Goal: Check status: Check status

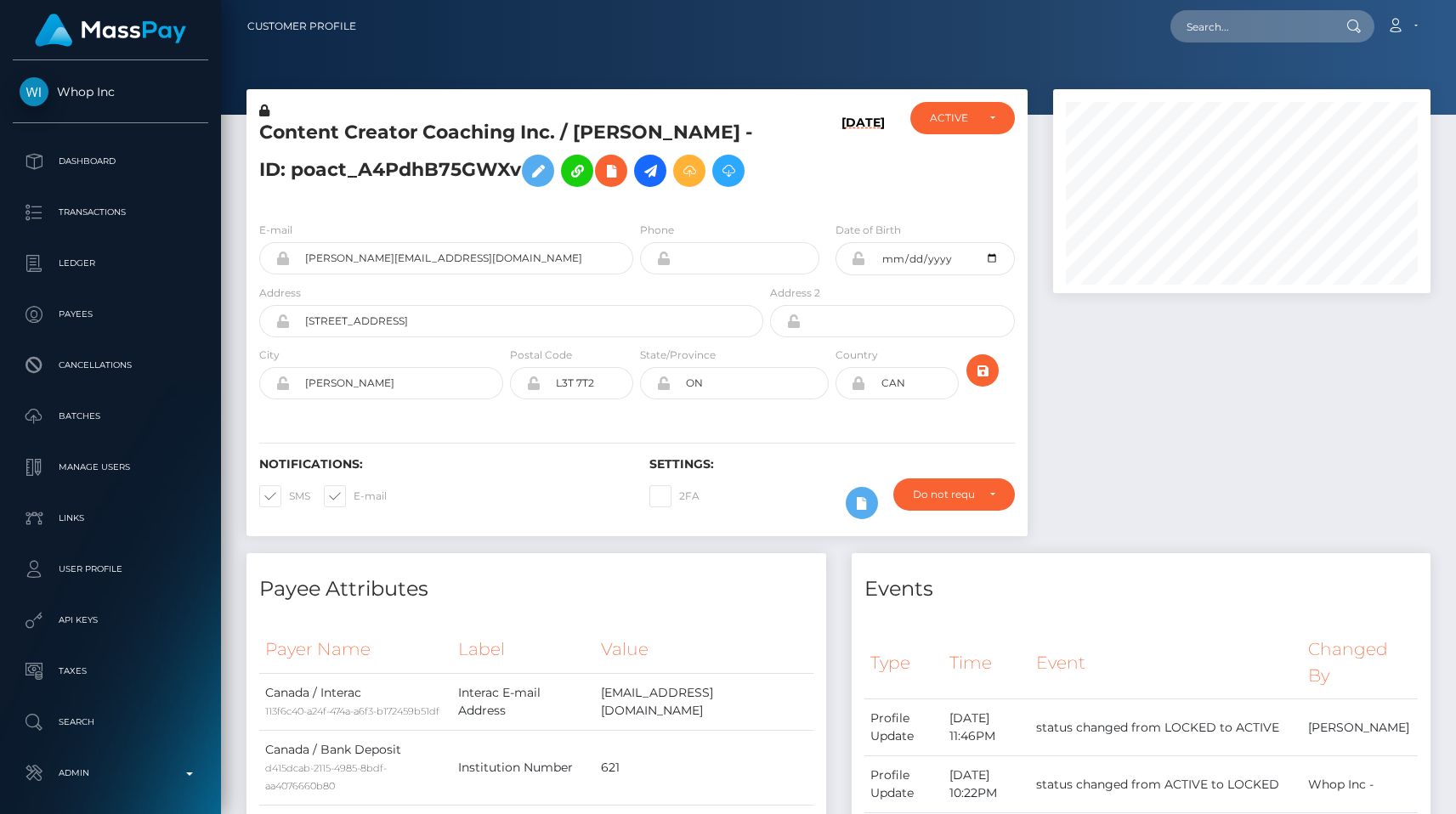
scroll to position [204, 378]
click at [1253, 553] on div at bounding box center [1242, 320] width 403 height 464
click at [132, 217] on p "Transactions" at bounding box center [111, 212] width 182 height 25
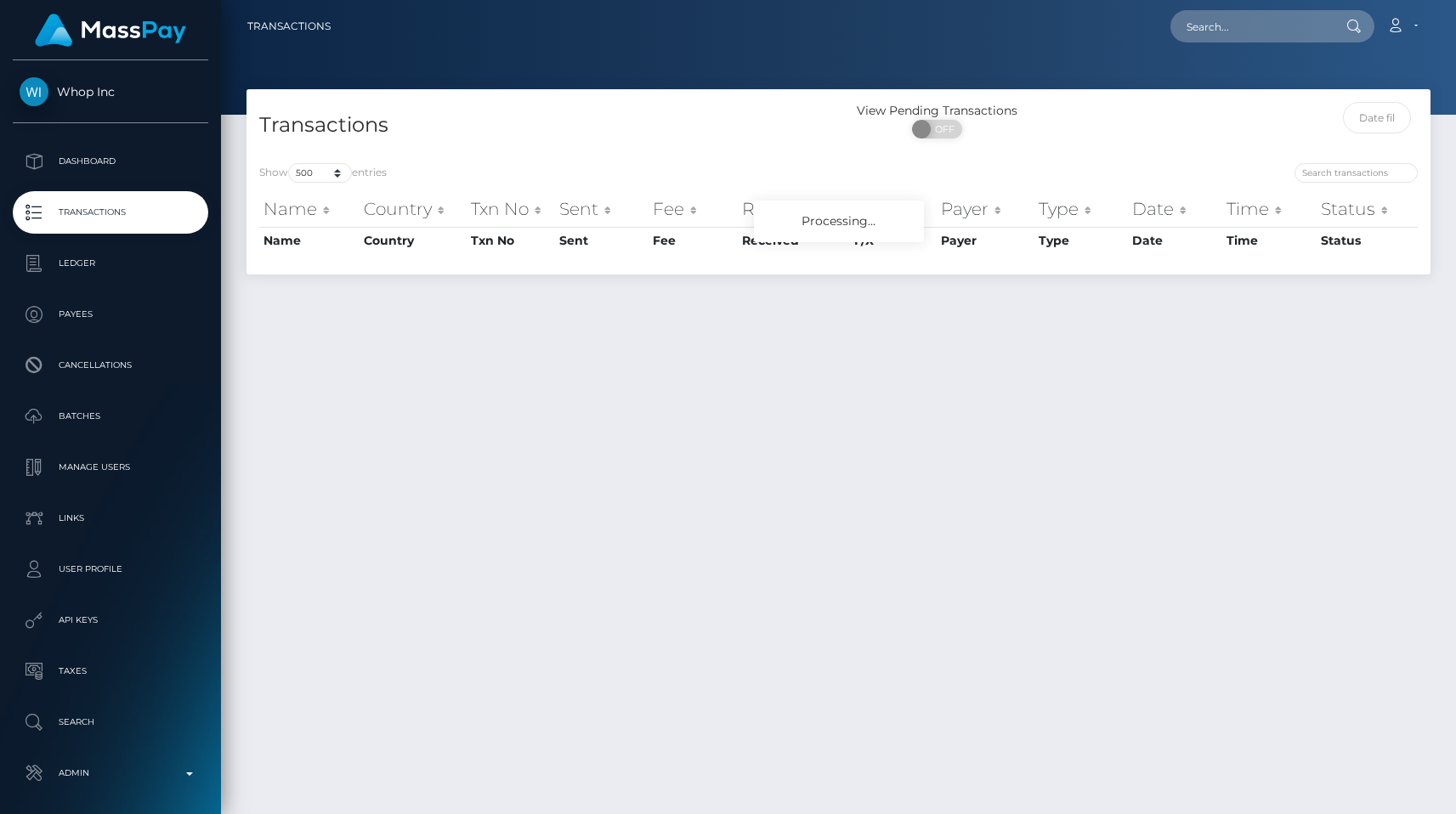
select select "500"
click at [497, 53] on div at bounding box center [838, 57] width 1235 height 114
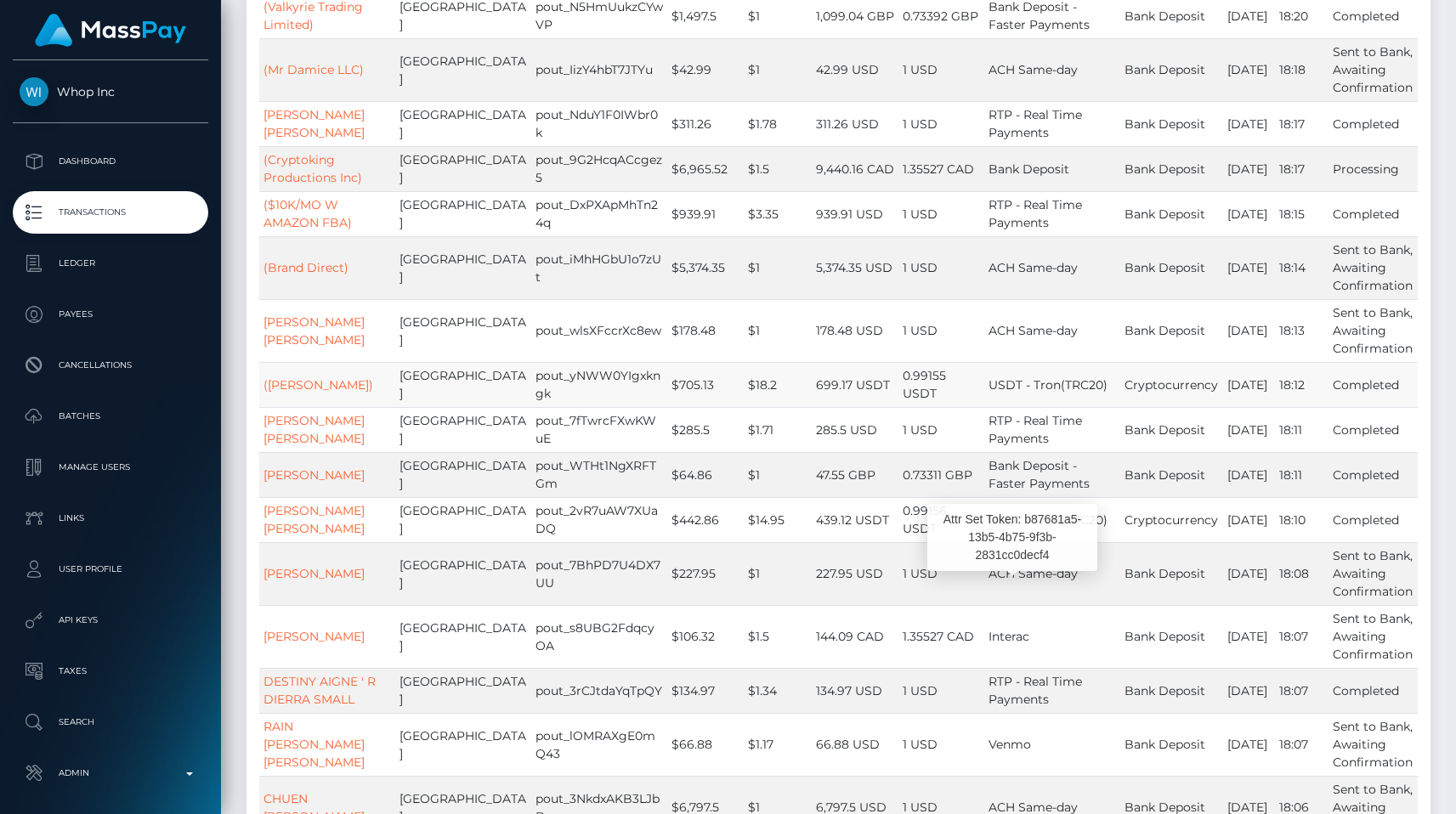
scroll to position [3982, 0]
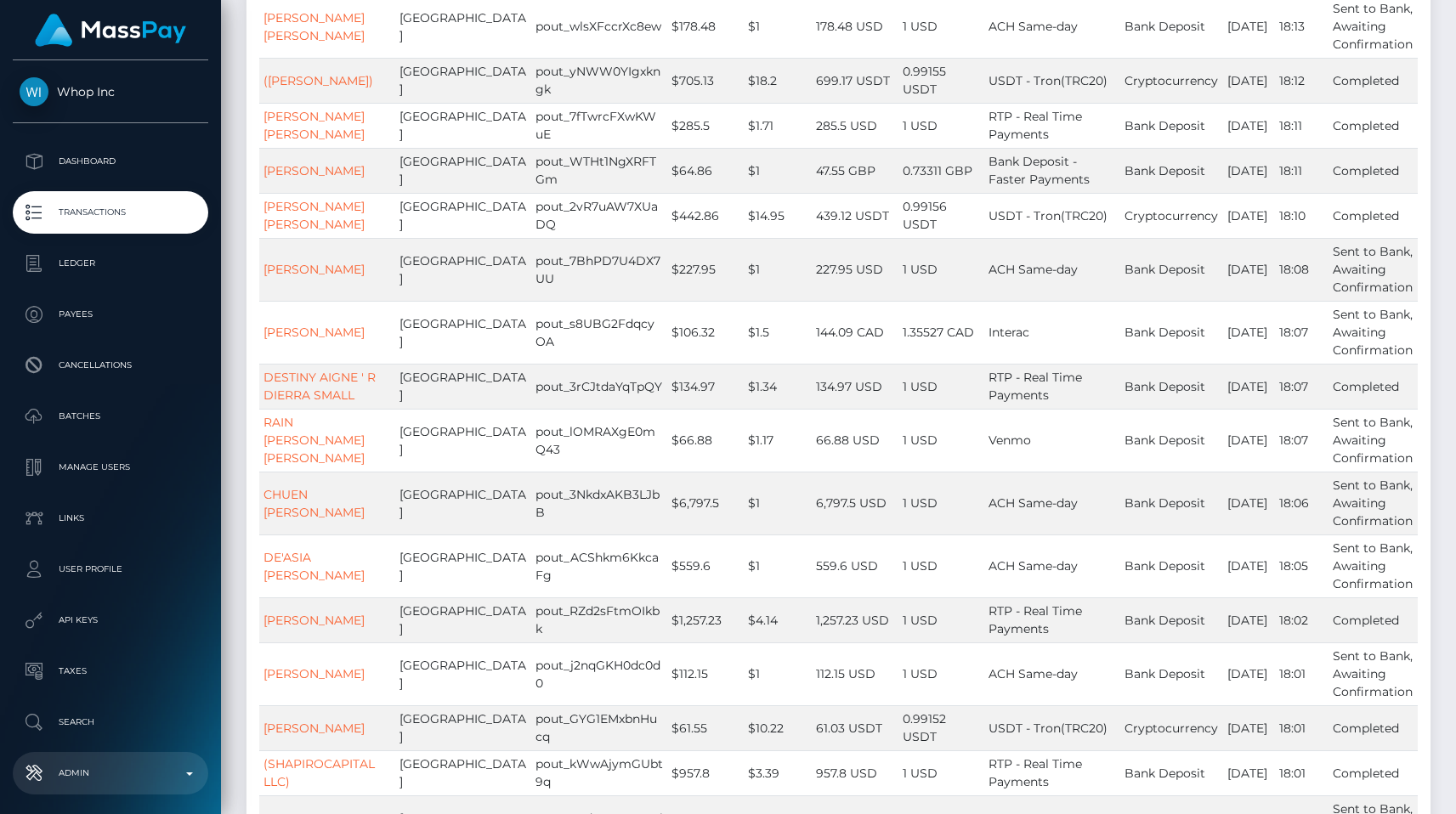
click at [150, 760] on link "Admin" at bounding box center [110, 773] width 195 height 43
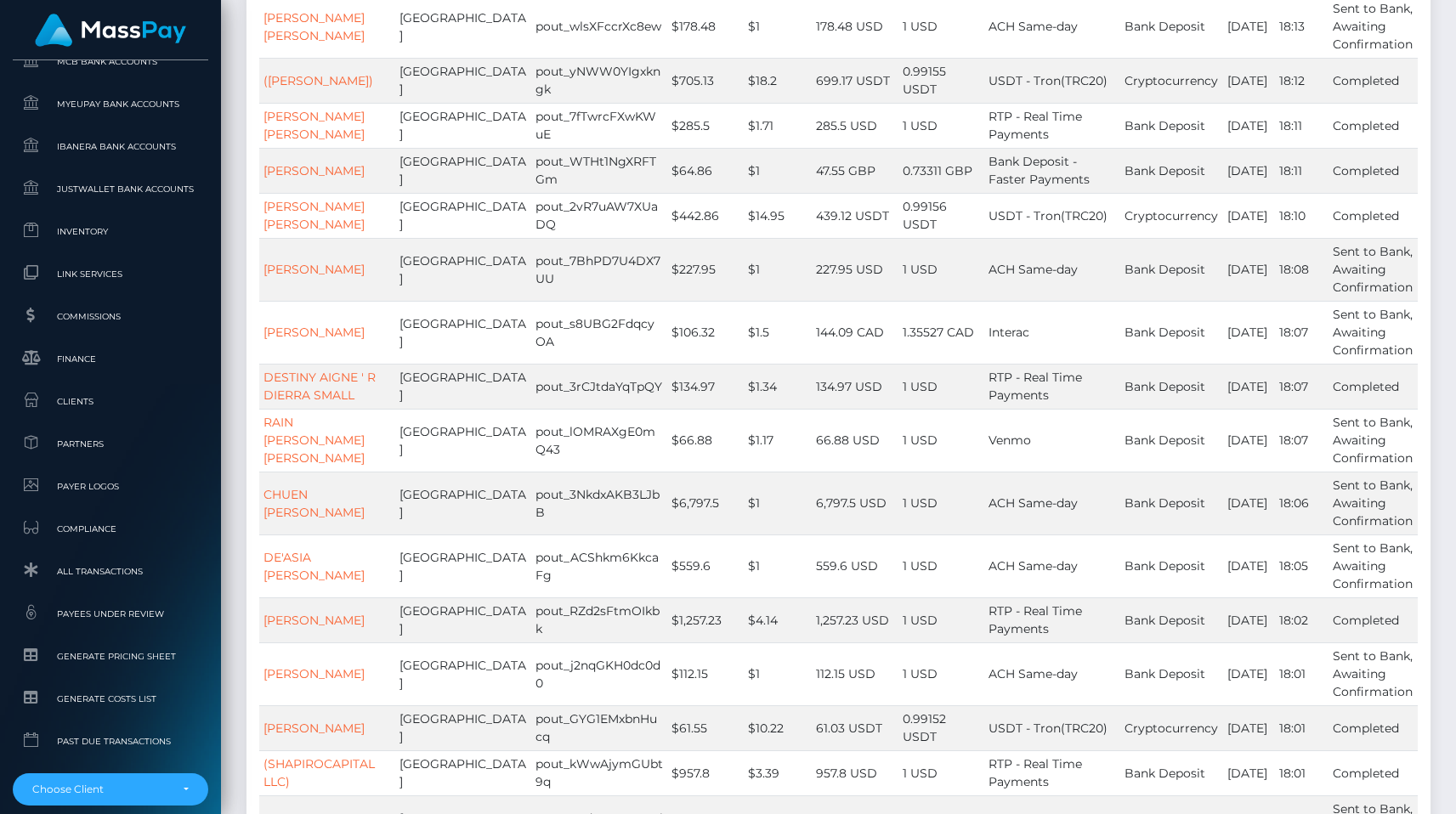
scroll to position [1018, 0]
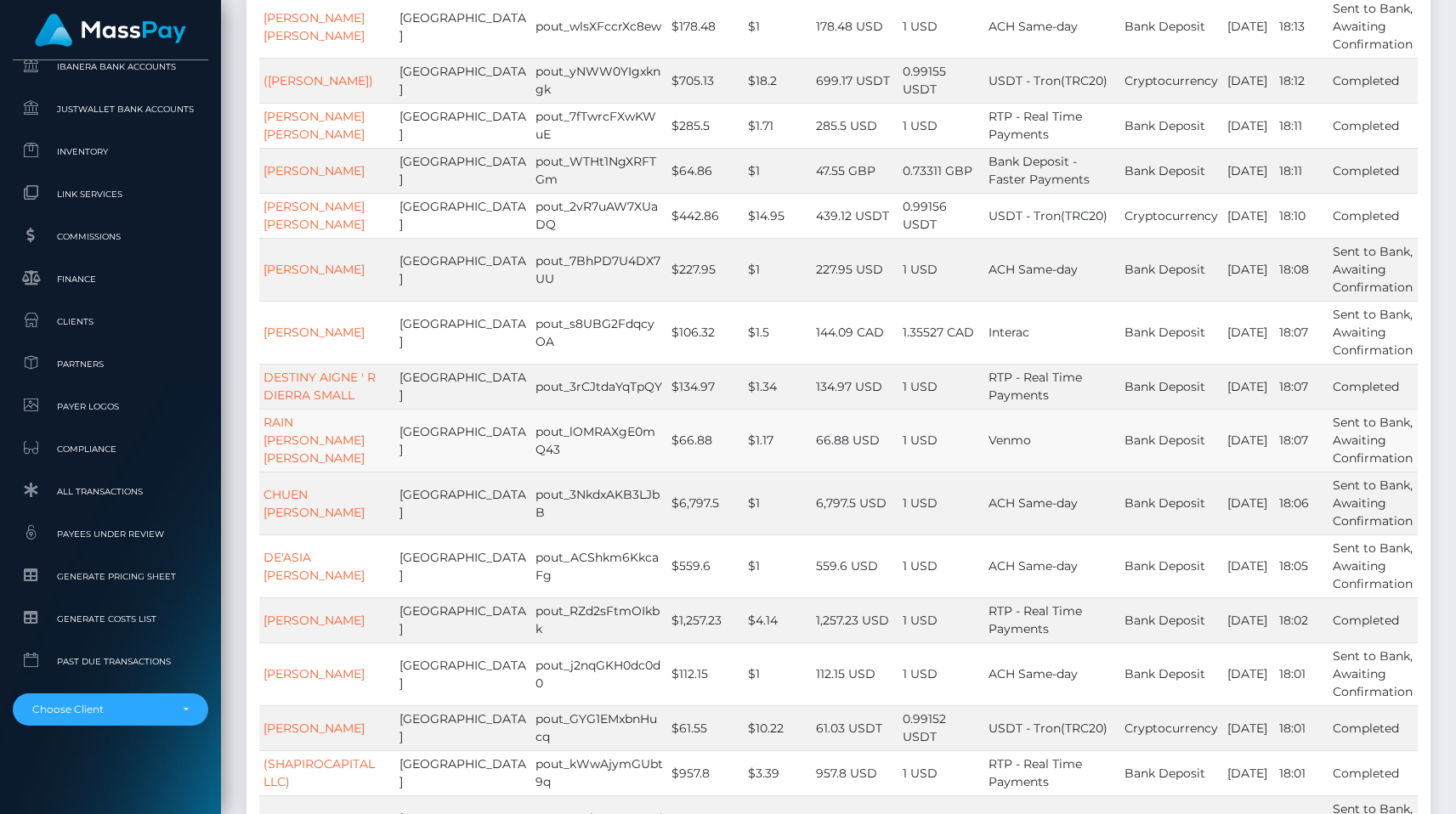
click at [939, 456] on td "1 USD" at bounding box center [941, 439] width 85 height 63
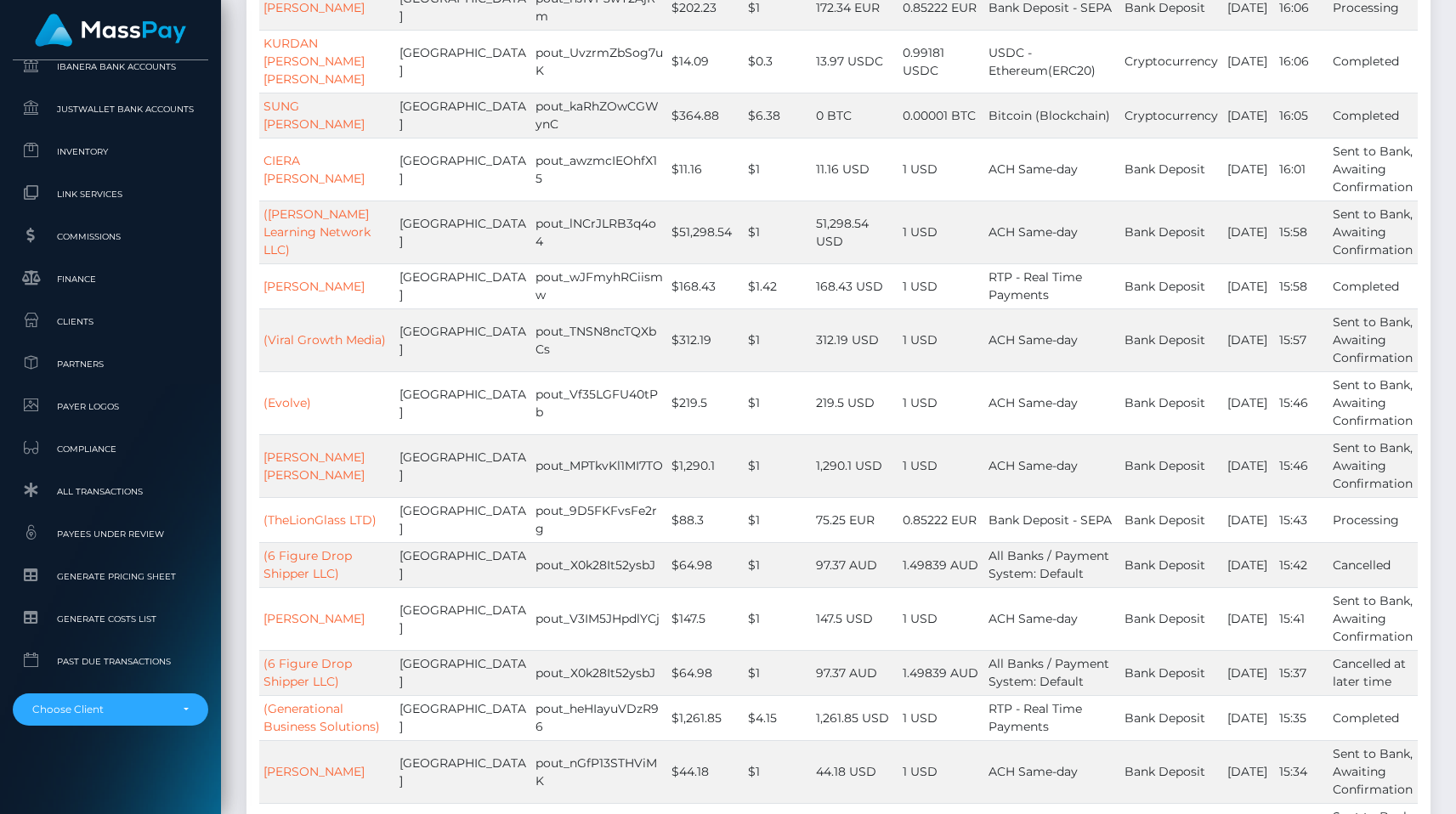
scroll to position [14546, 0]
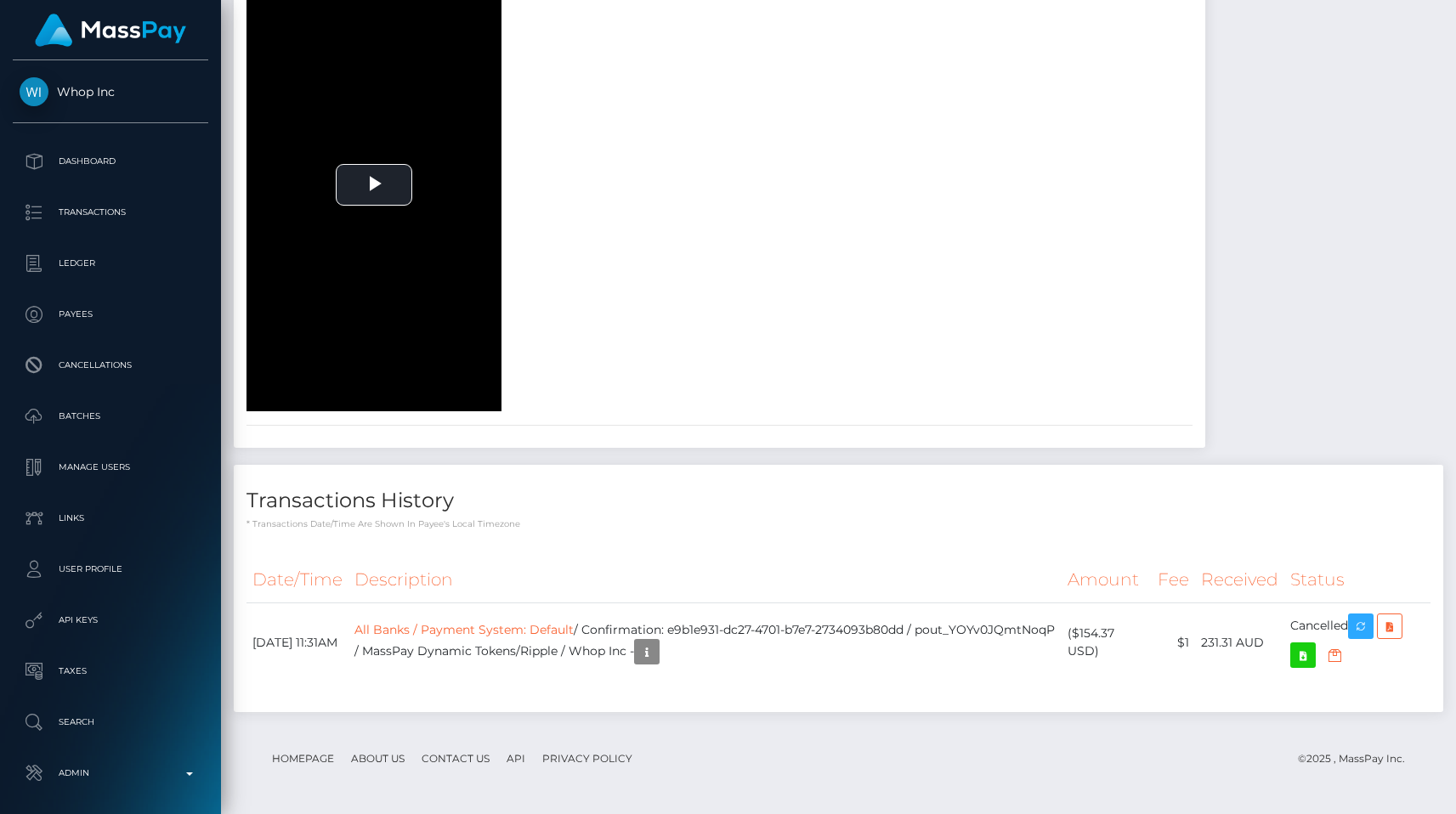
scroll to position [2702, 0]
click at [559, 637] on link "All Banks / Payment System: Default" at bounding box center [465, 630] width 220 height 15
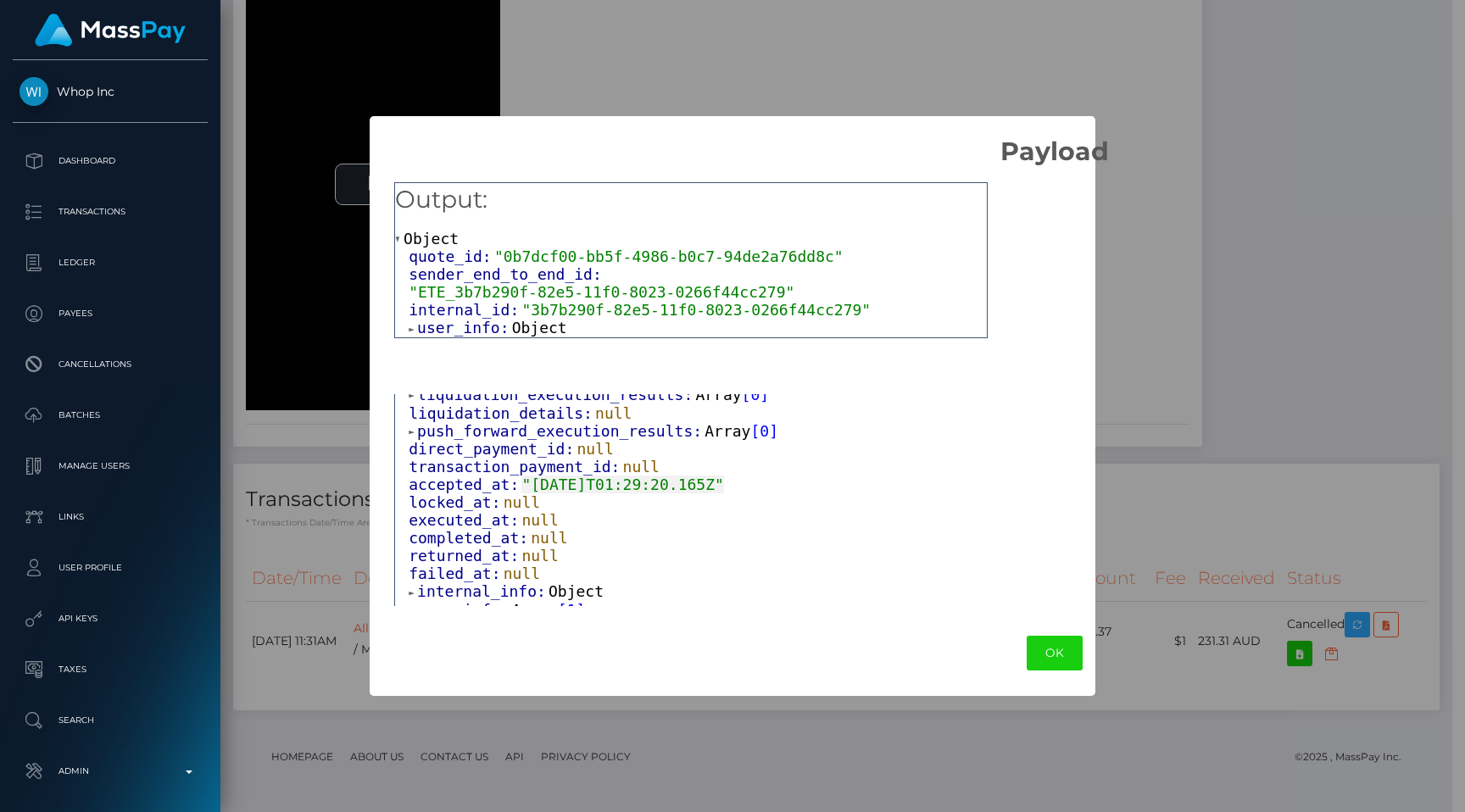
scroll to position [327, 0]
click at [493, 580] on span "internal_info:" at bounding box center [483, 589] width 131 height 18
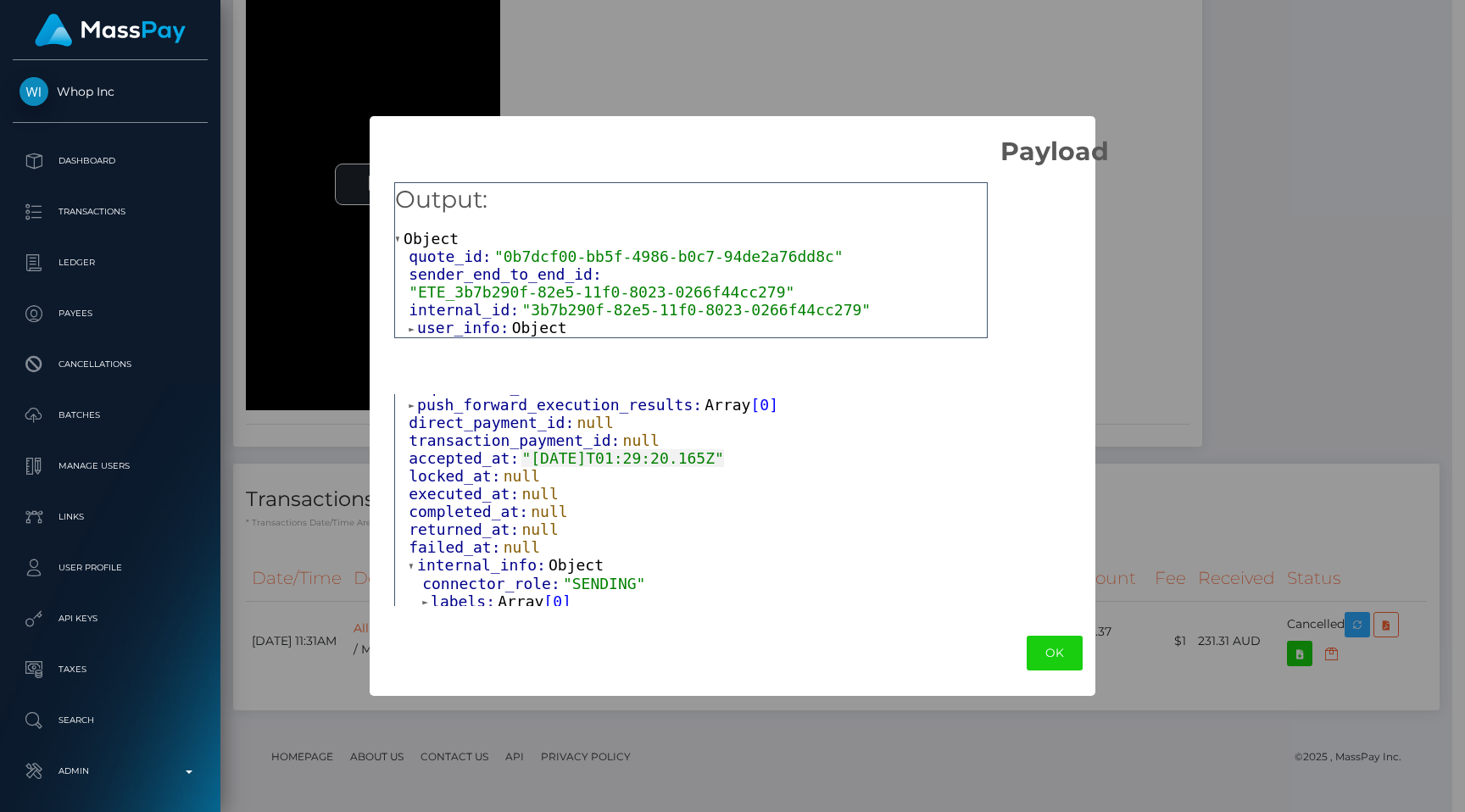
scroll to position [380, 0]
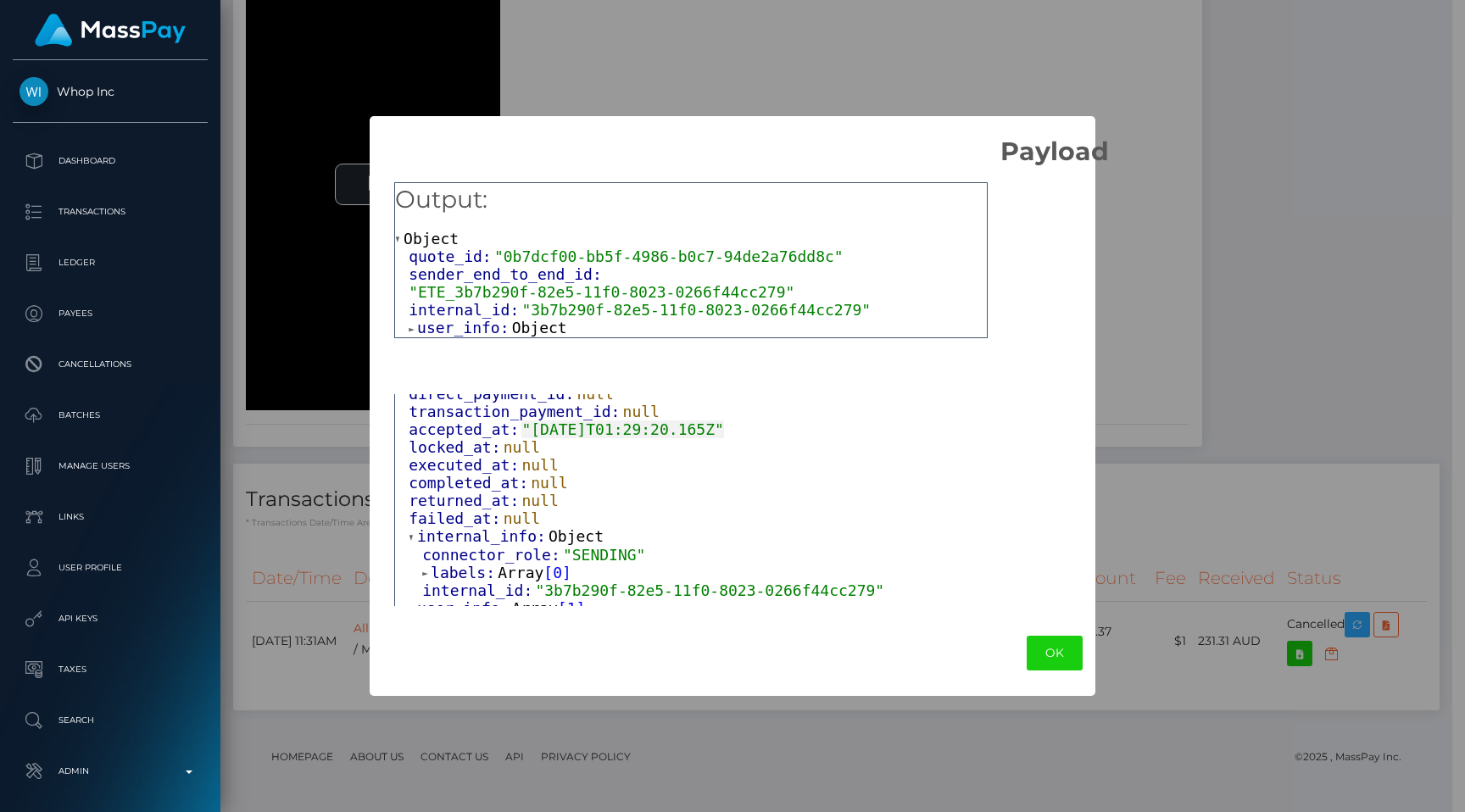
click at [488, 599] on span "user_info:" at bounding box center [464, 608] width 95 height 18
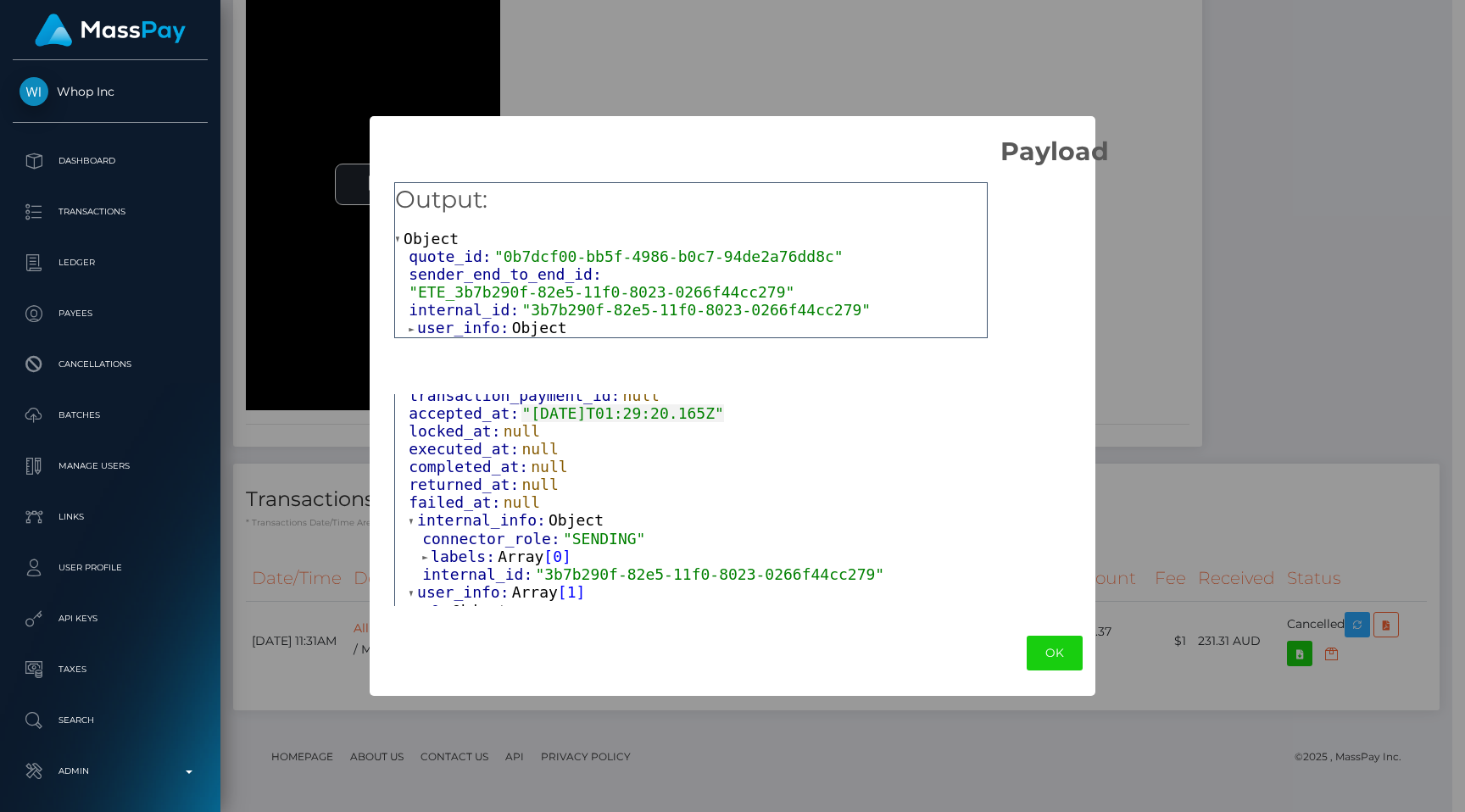
scroll to position [397, 0]
click at [488, 586] on span "user_info:" at bounding box center [464, 590] width 95 height 18
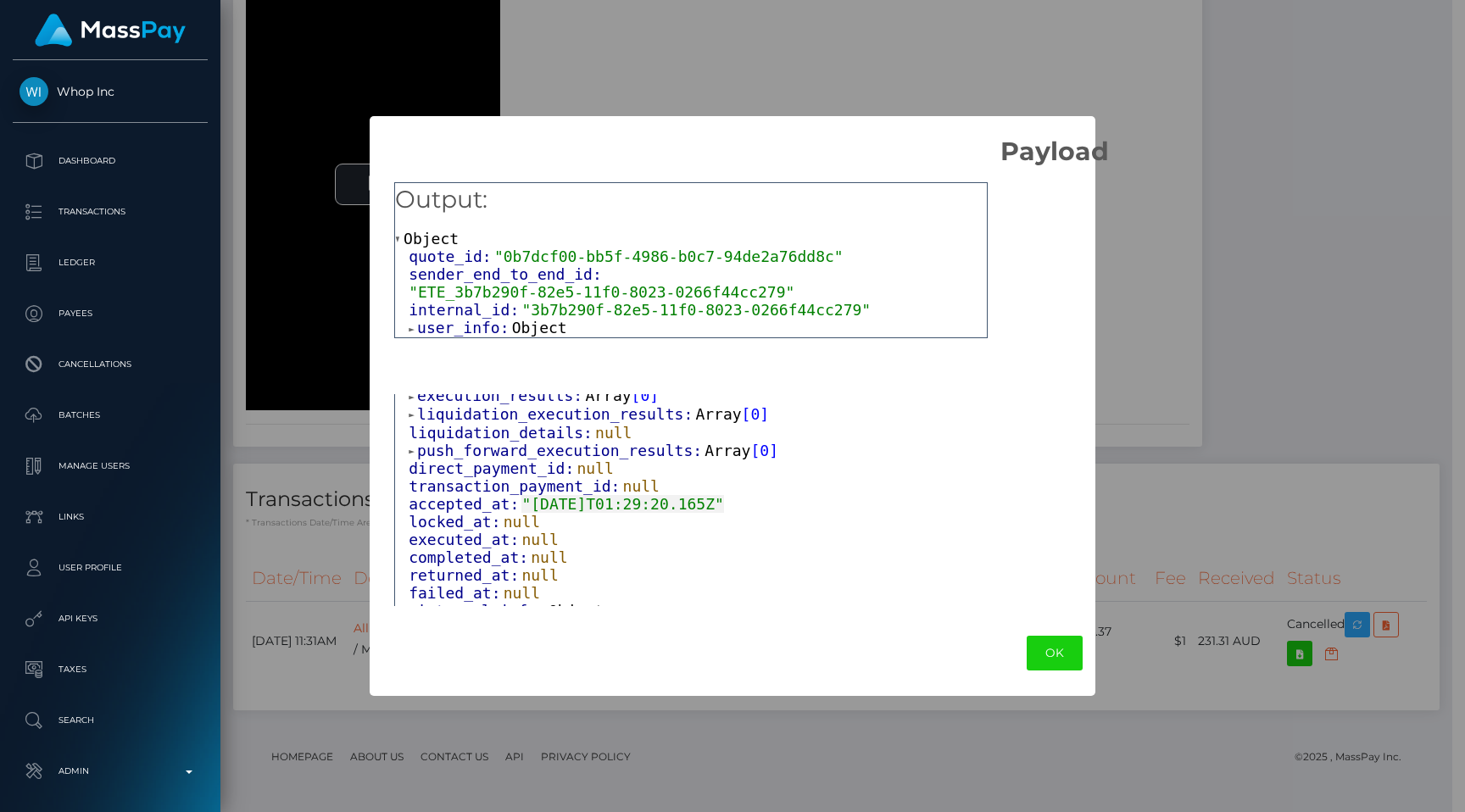
scroll to position [300, 0]
click at [511, 450] on span "push_forward_execution_results:" at bounding box center [560, 456] width 287 height 18
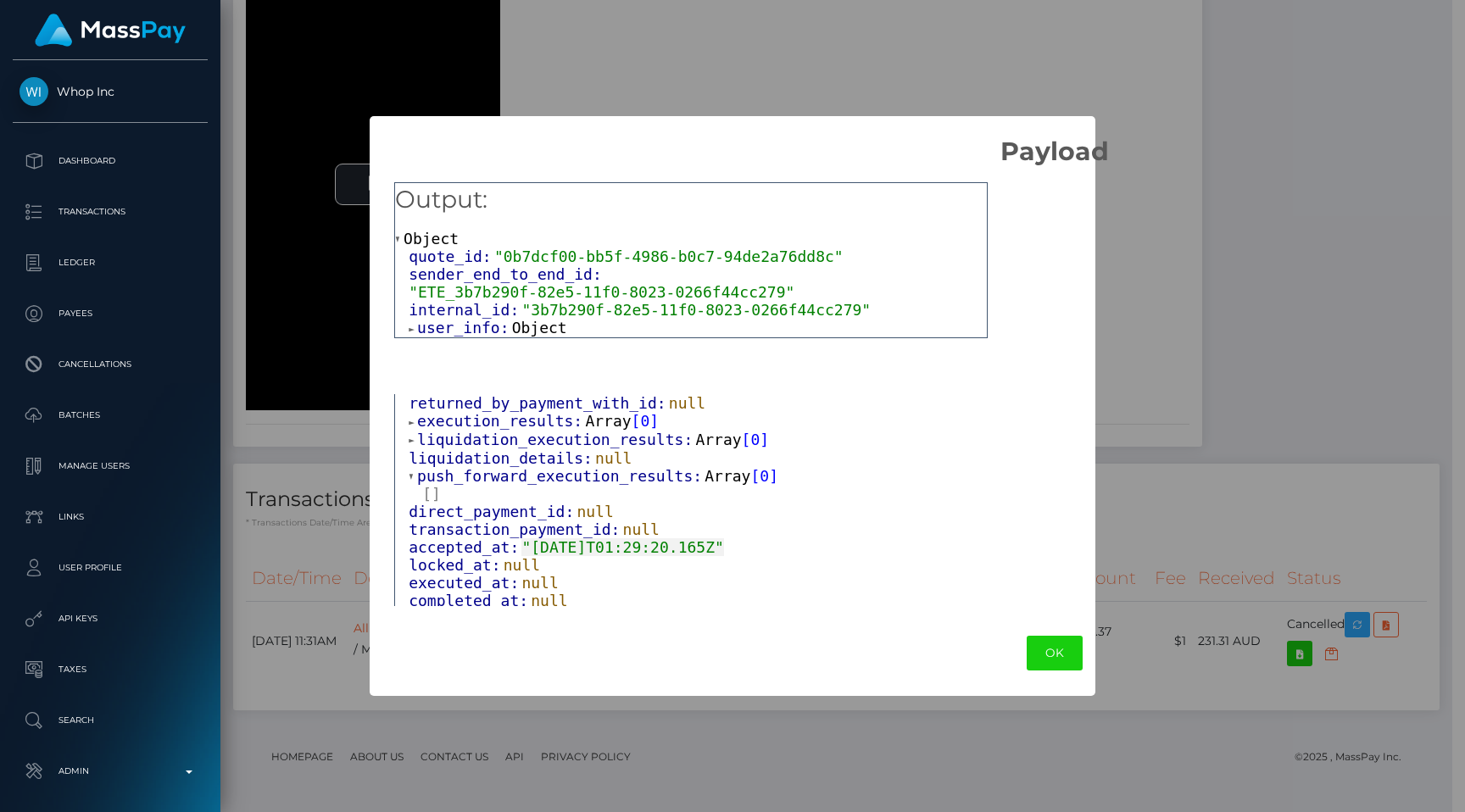
click at [512, 438] on span "liquidation_execution_results:" at bounding box center [556, 440] width 278 height 18
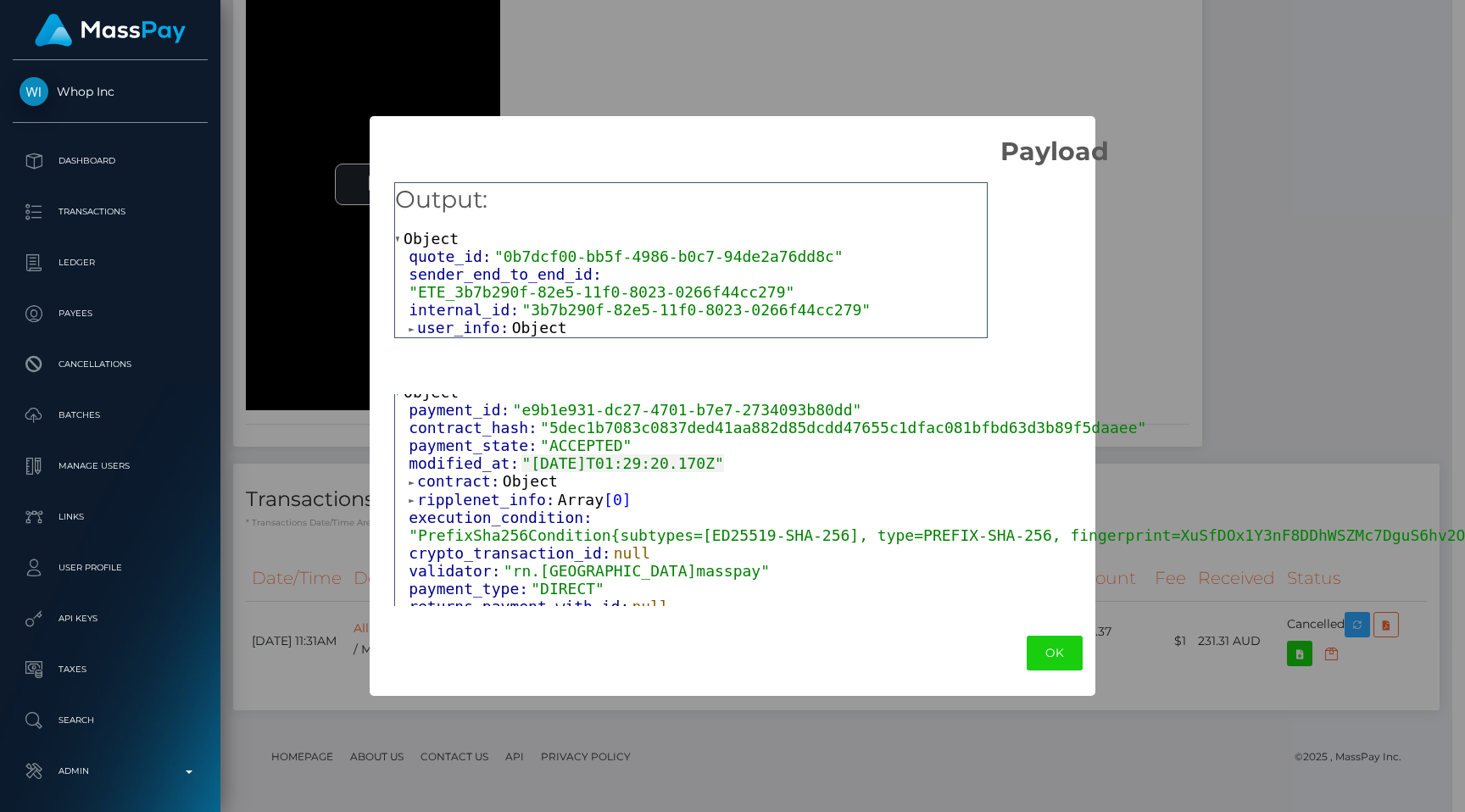
scroll to position [58, 0]
click at [486, 494] on span "ripplenet_info:" at bounding box center [487, 501] width 140 height 18
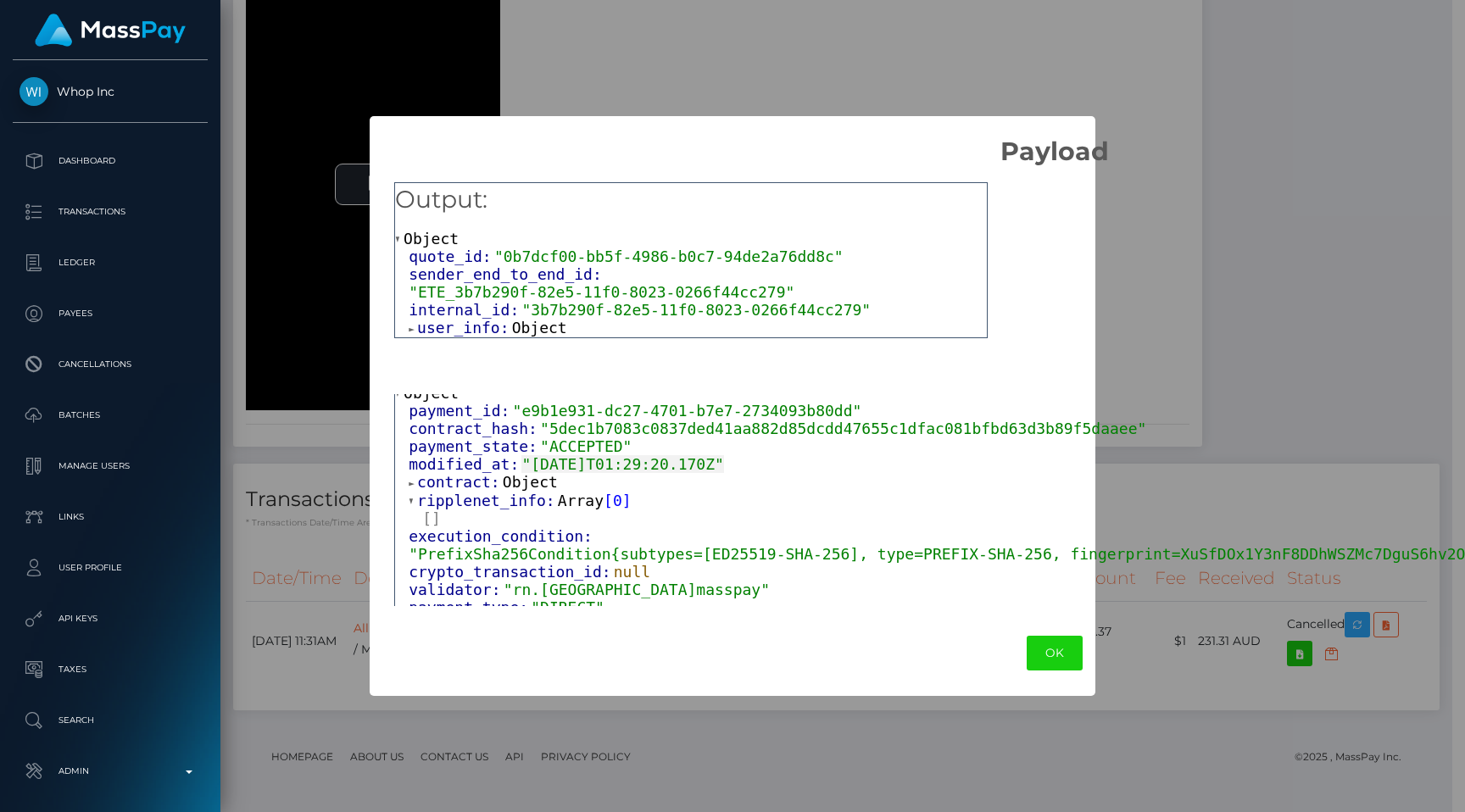
click at [488, 476] on span "contract:" at bounding box center [460, 482] width 86 height 18
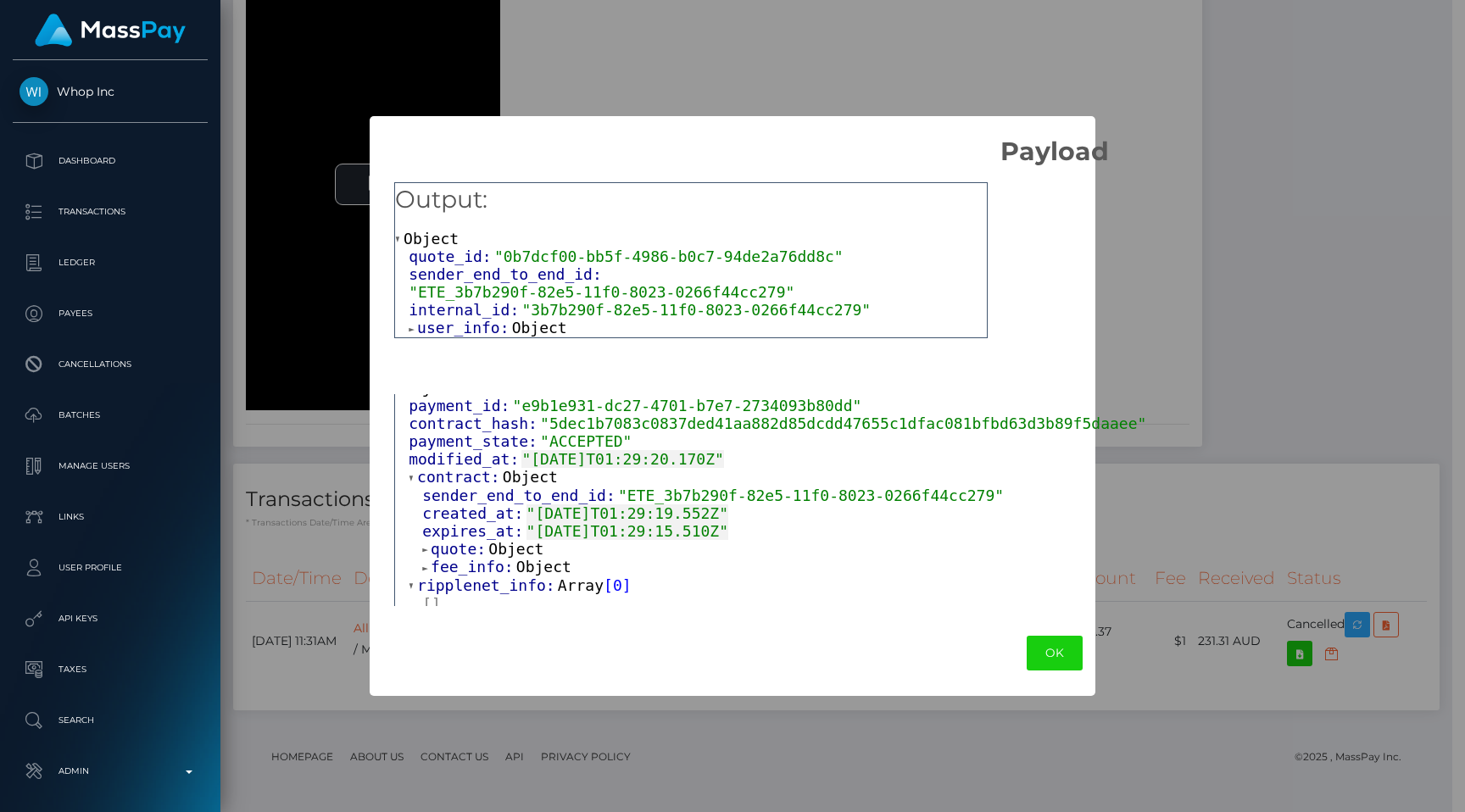
scroll to position [94, 0]
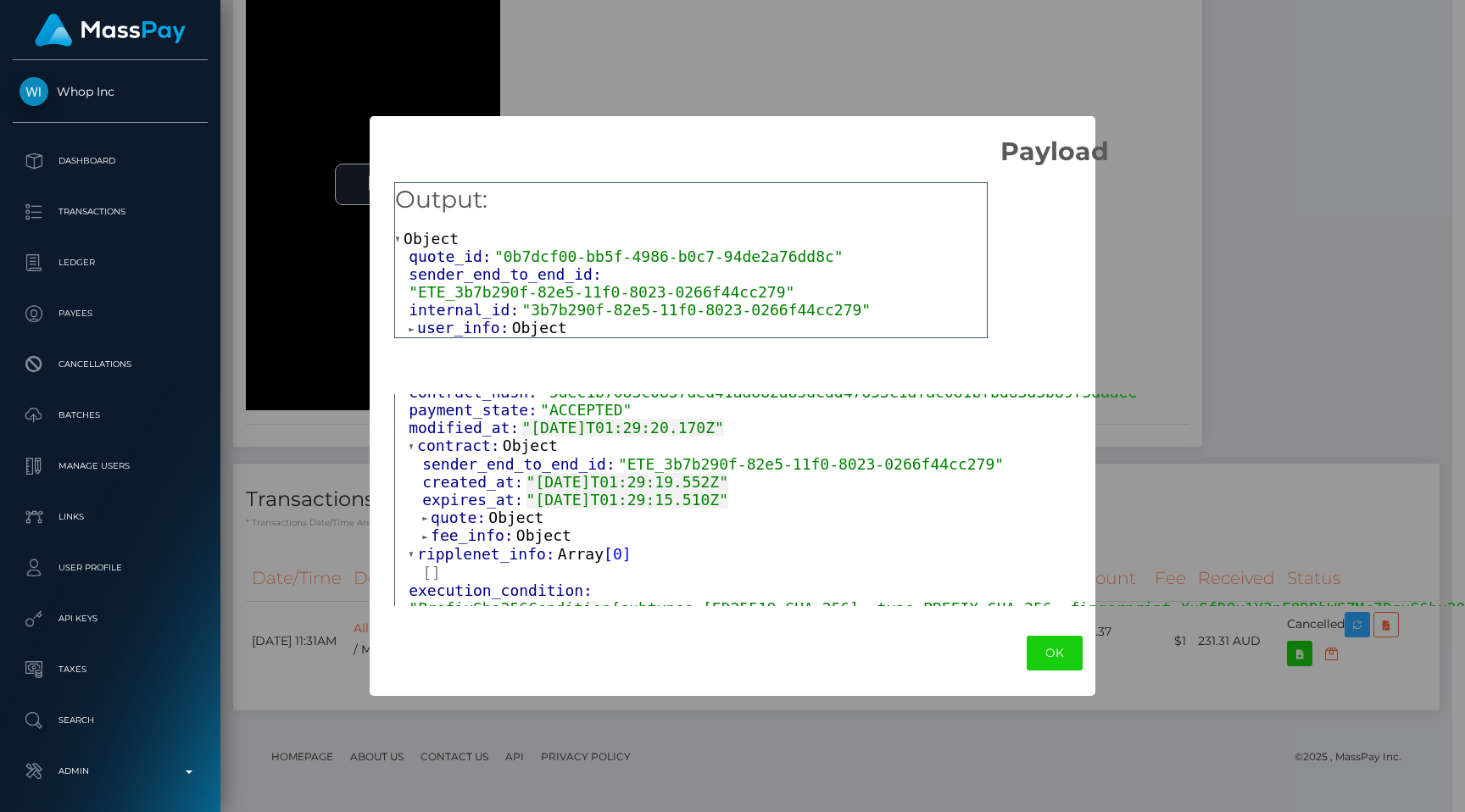
click at [488, 514] on span "quote:" at bounding box center [460, 518] width 58 height 18
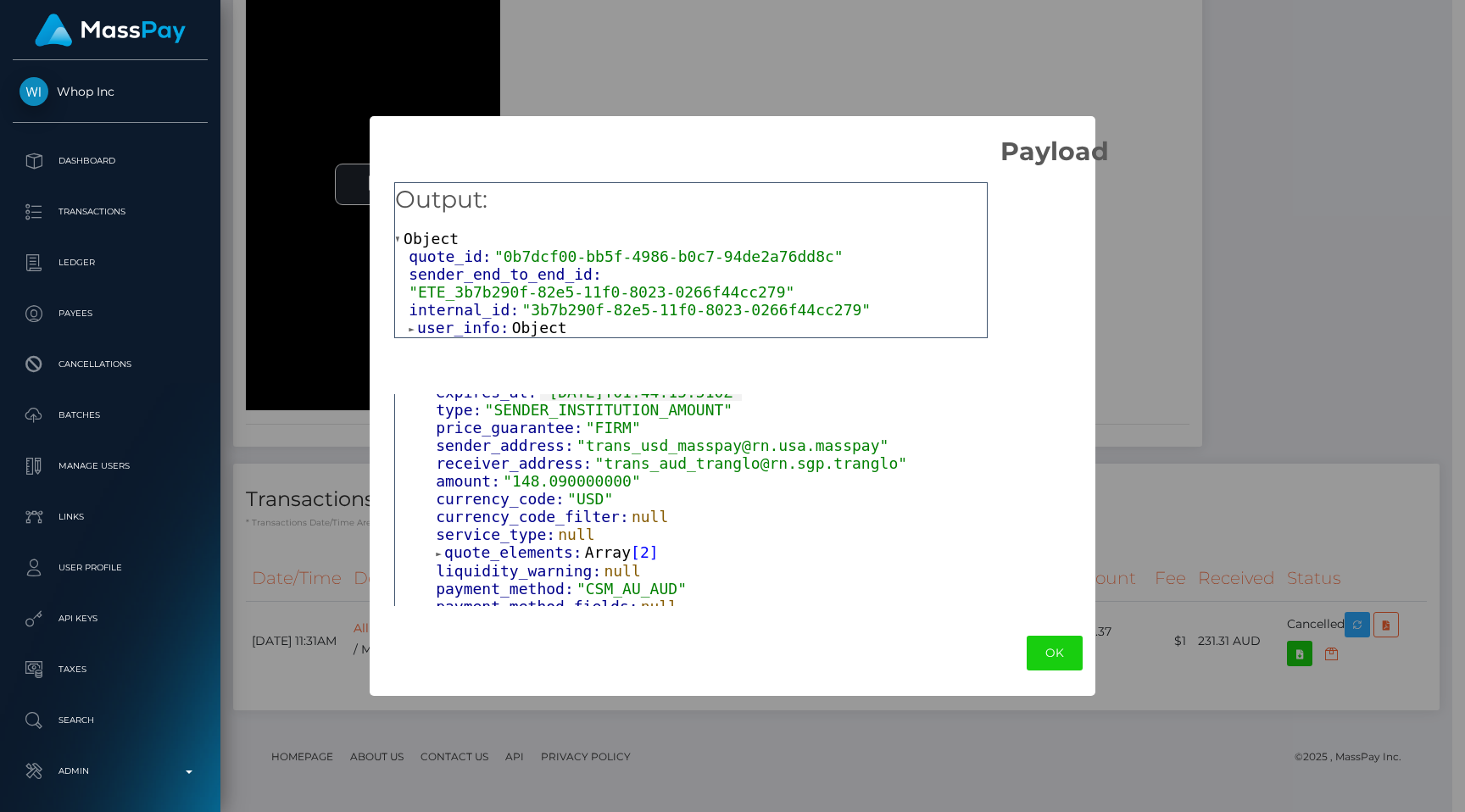
scroll to position [321, 0]
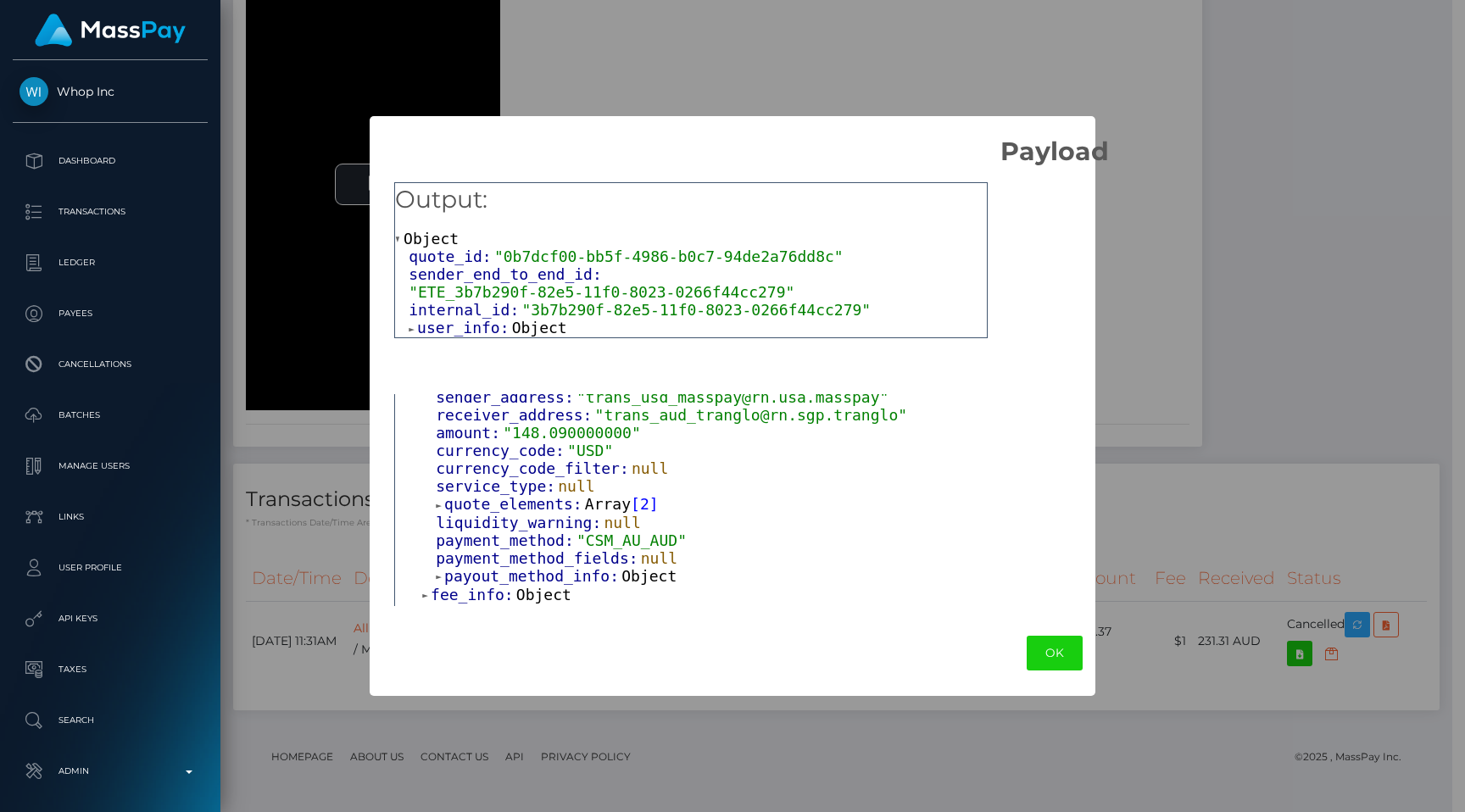
click at [506, 495] on span "quote_elements:" at bounding box center [514, 504] width 140 height 18
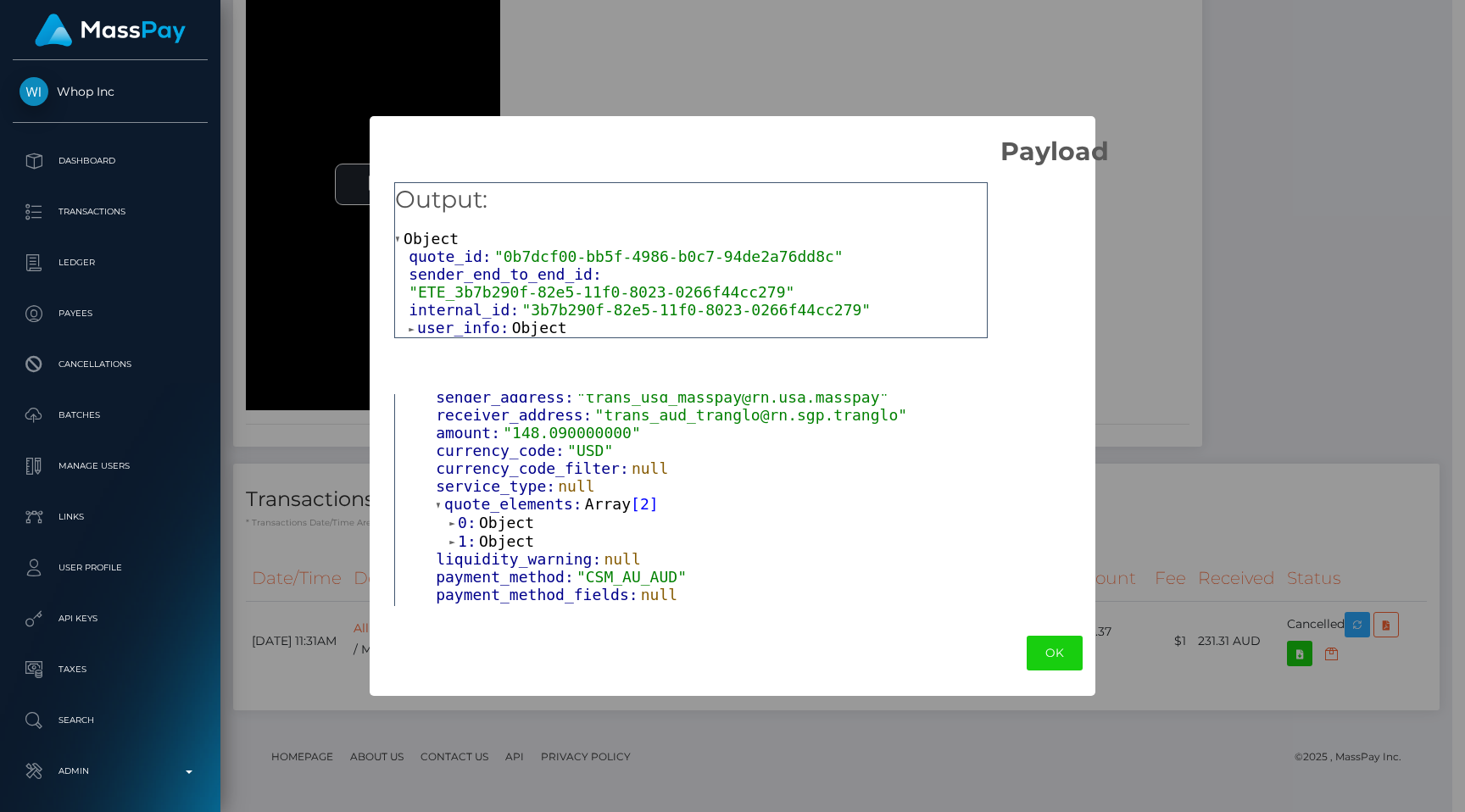
click at [501, 501] on span "quote_elements:" at bounding box center [514, 504] width 140 height 18
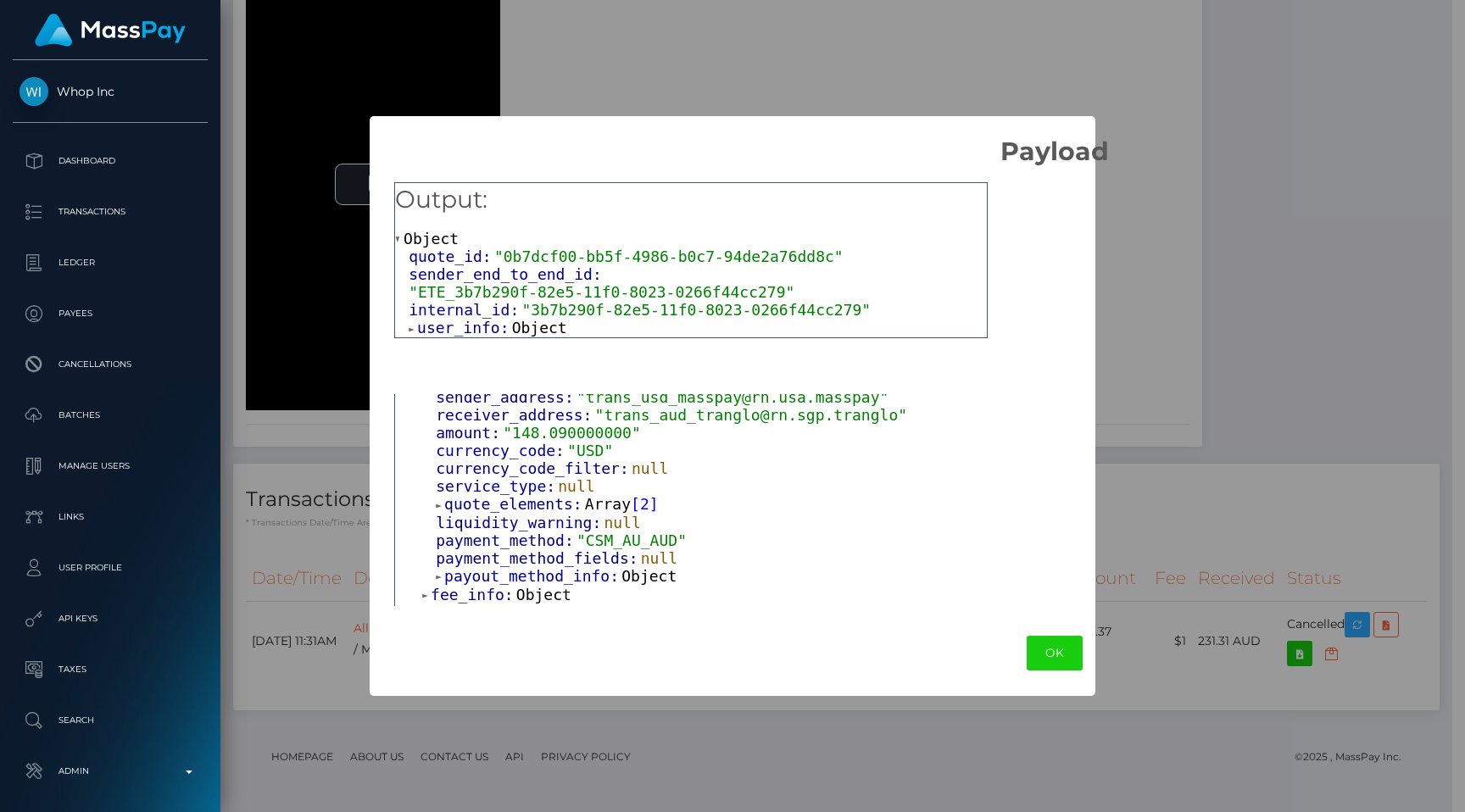
click at [503, 496] on span "quote_elements:" at bounding box center [514, 504] width 140 height 18
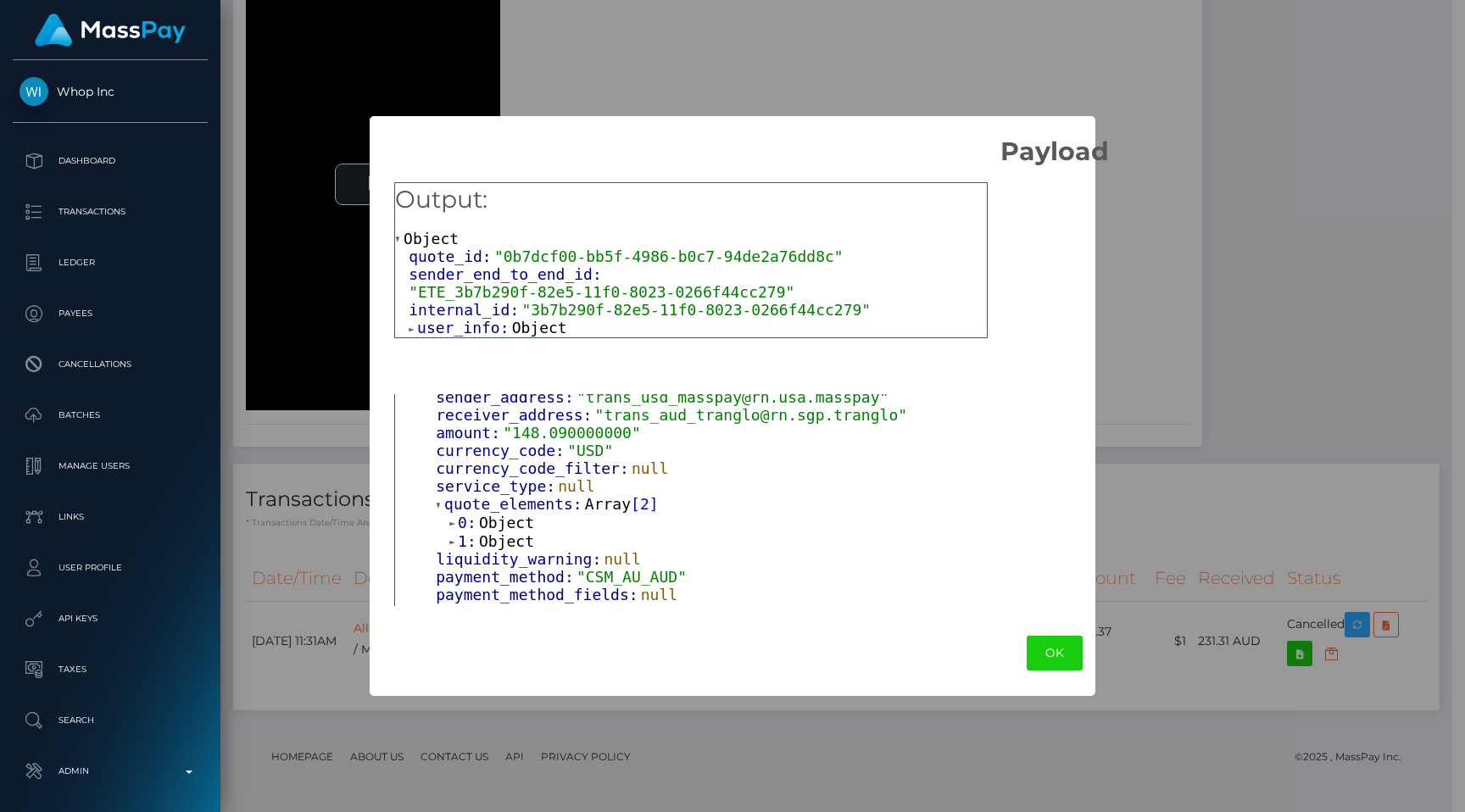
click at [499, 514] on span "Object" at bounding box center [506, 523] width 55 height 18
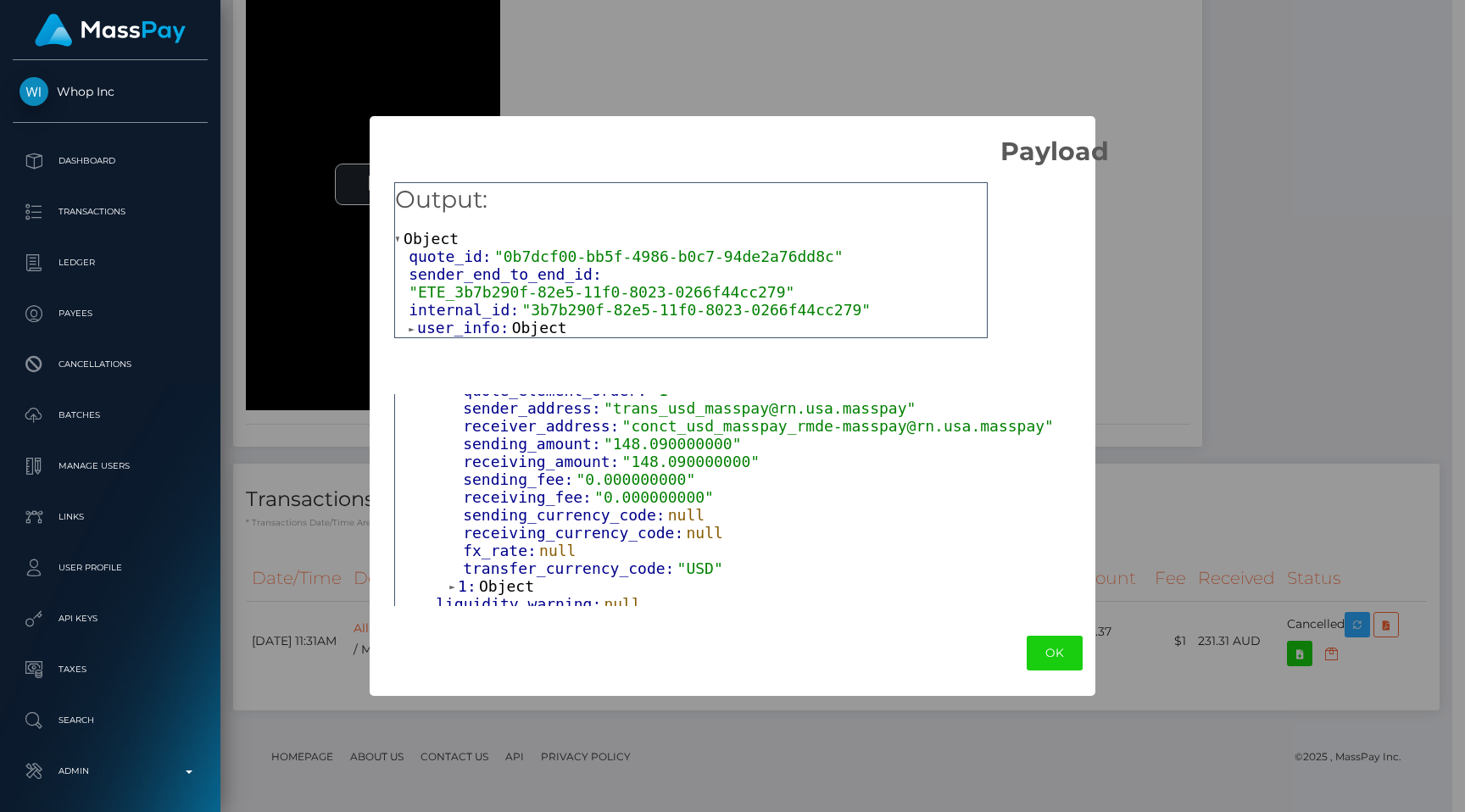
scroll to position [537, 0]
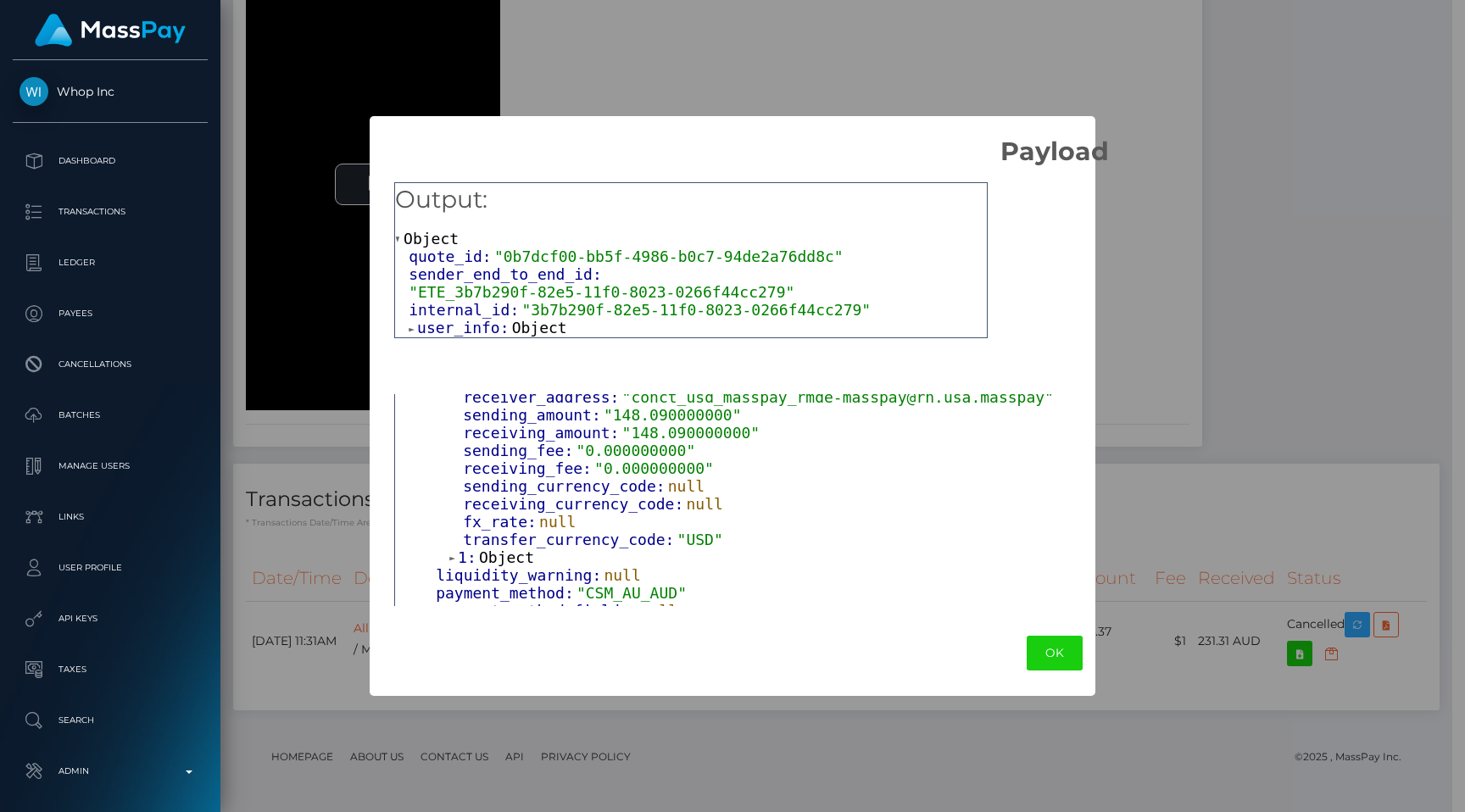
click at [495, 549] on span "Object" at bounding box center [506, 558] width 55 height 18
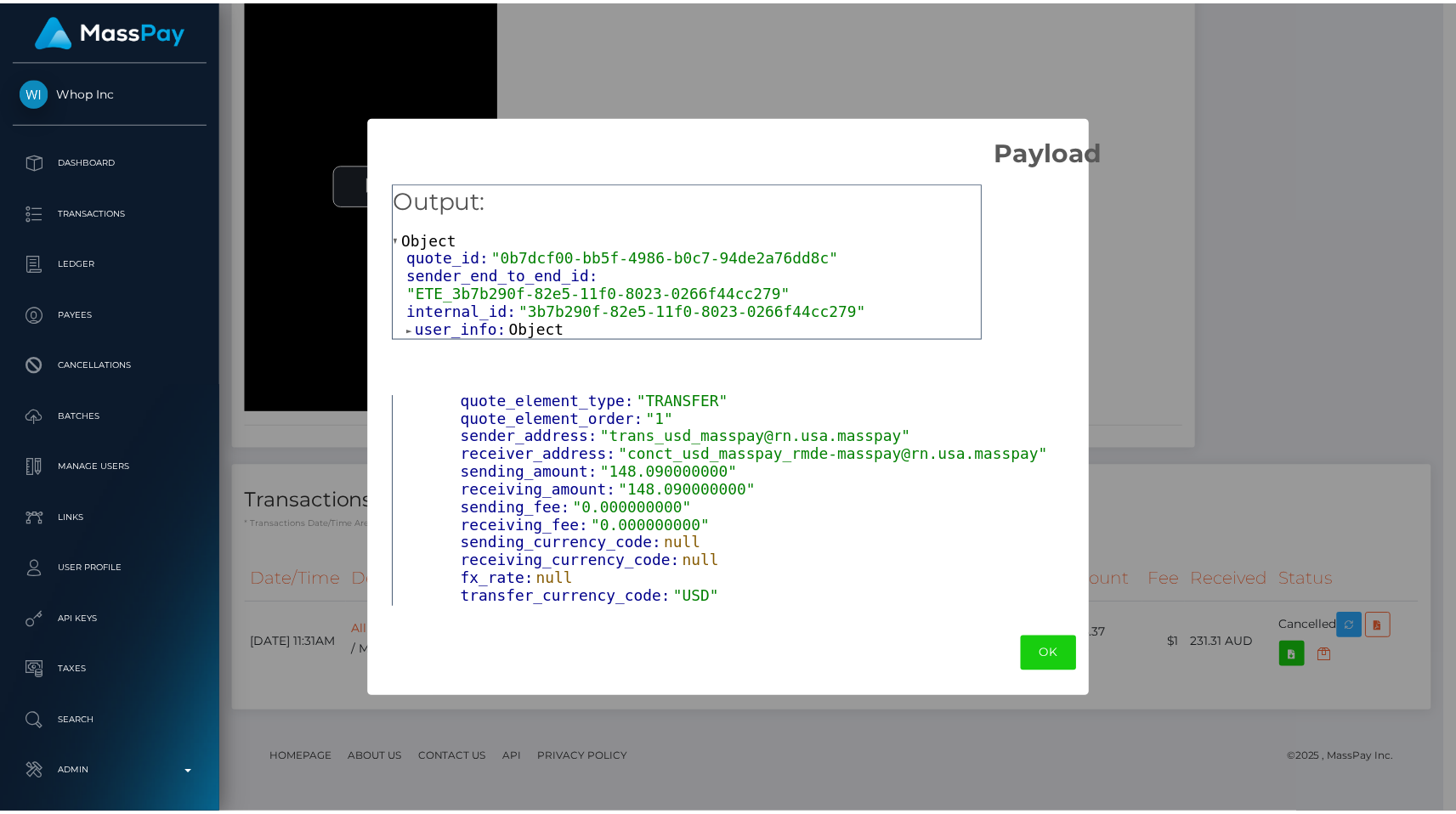
scroll to position [658, 0]
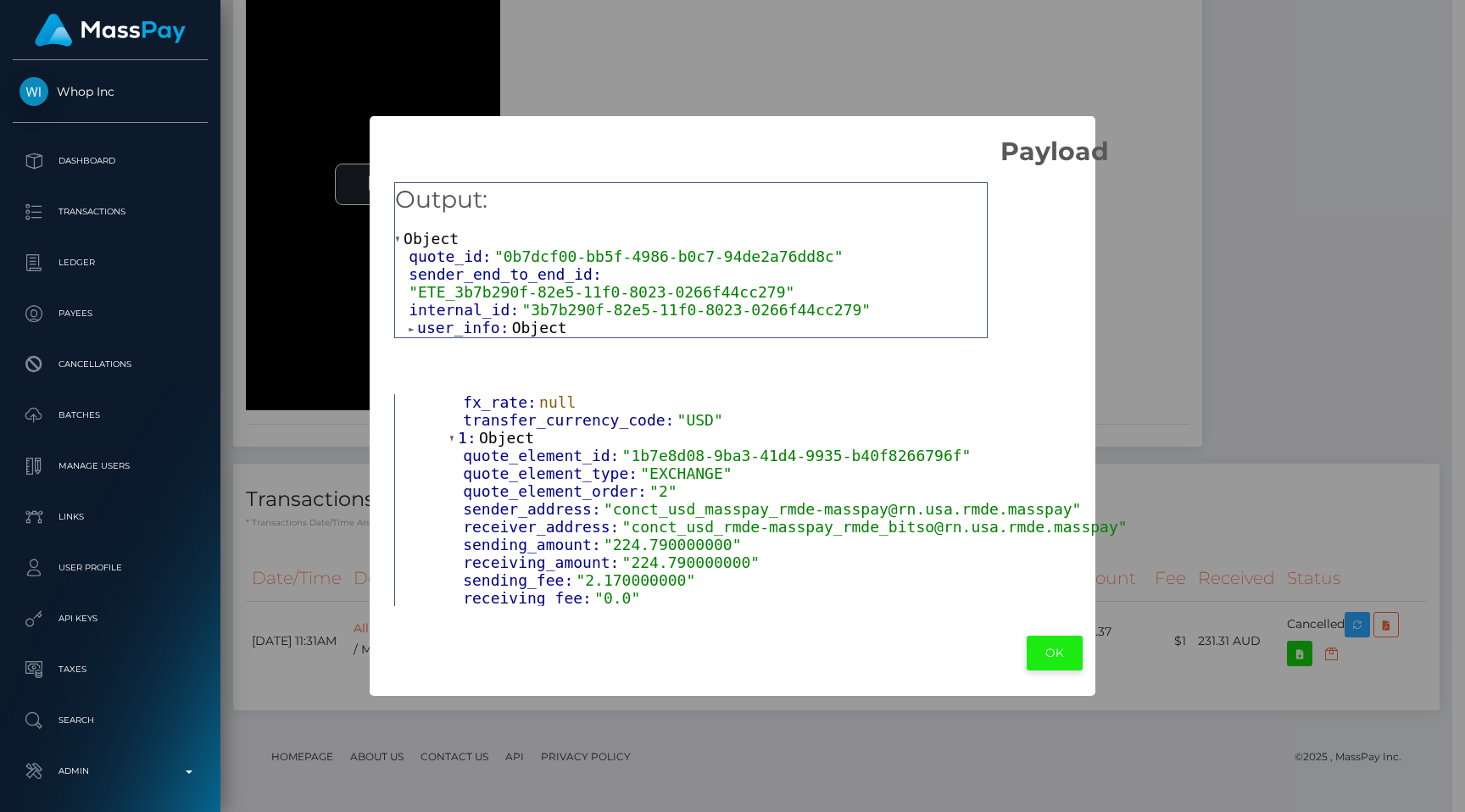
click at [1041, 656] on button "OK" at bounding box center [1055, 653] width 56 height 34
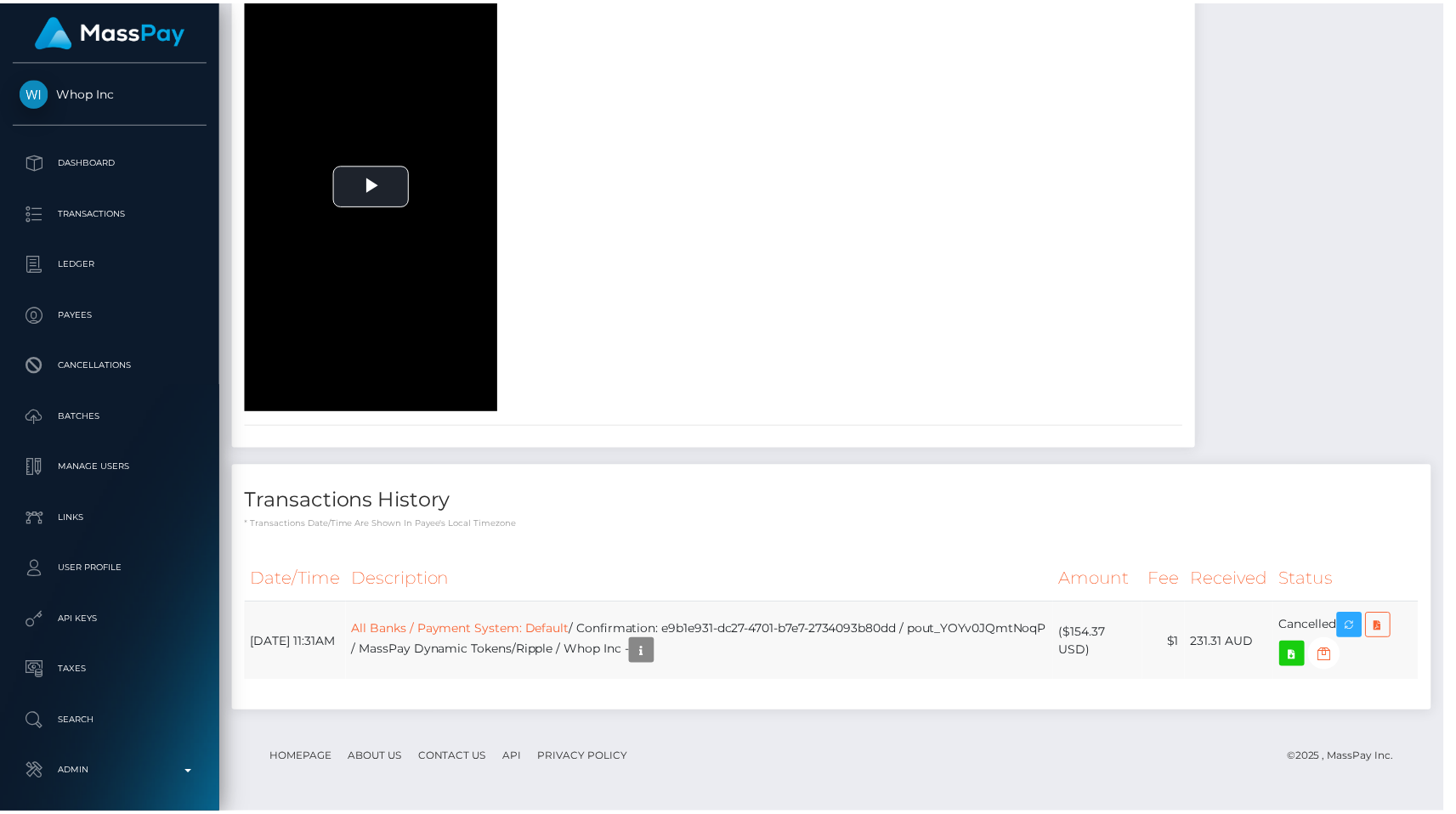
scroll to position [849665, 849736]
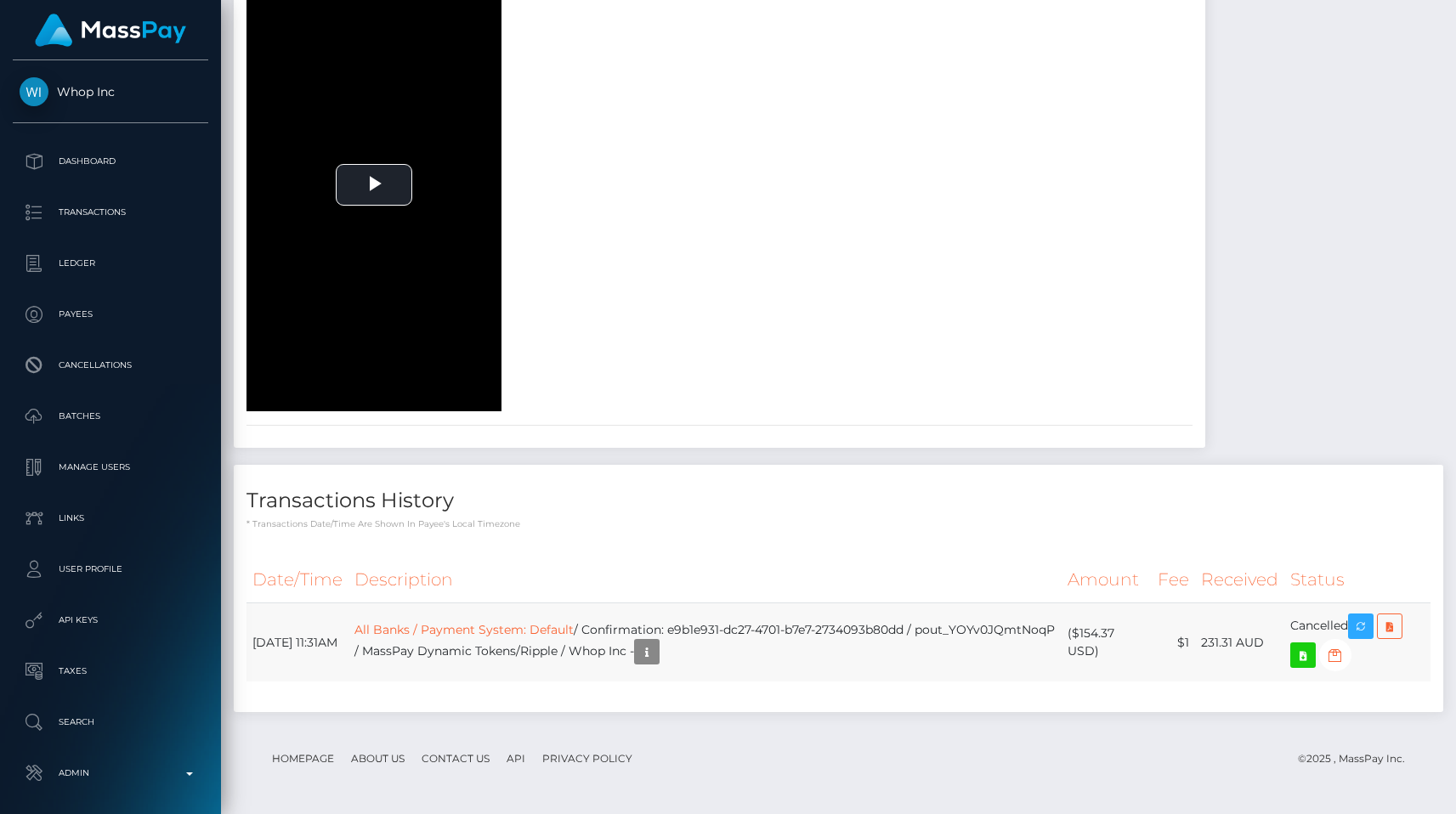
click at [984, 682] on td "All Banks / Payment System: Default / Confirmation: e9b1e931-dc27-4701-b7e7-273…" at bounding box center [705, 642] width 713 height 79
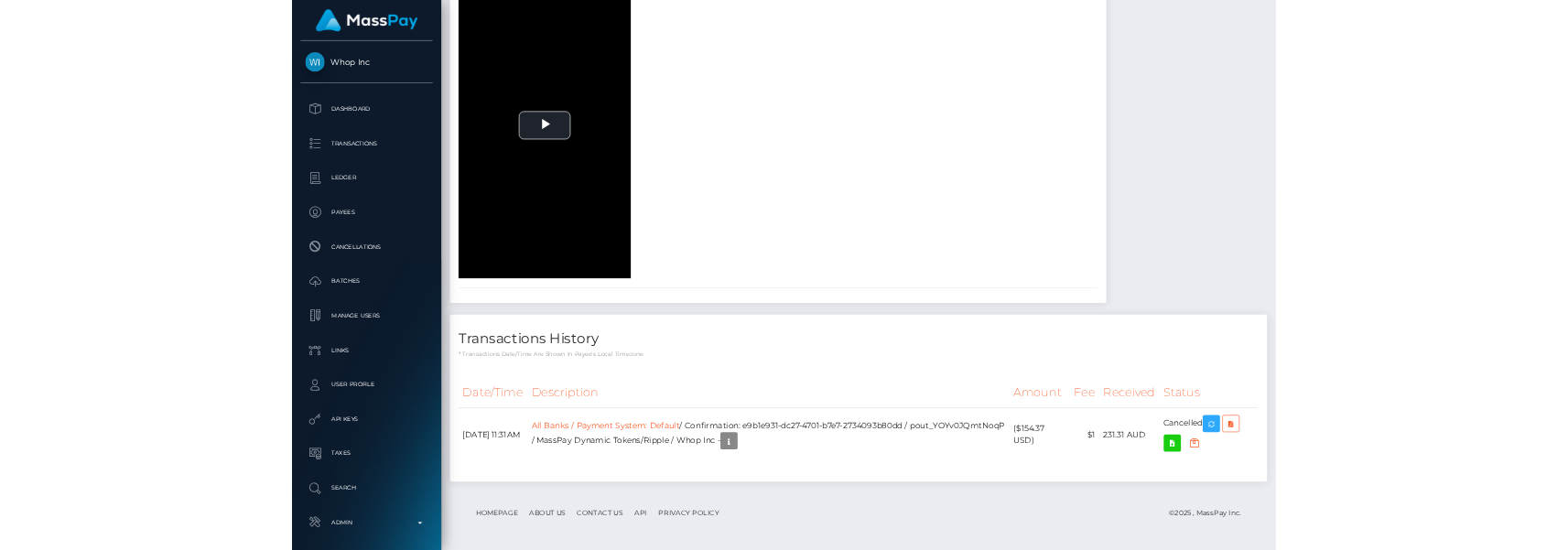
scroll to position [2954, 0]
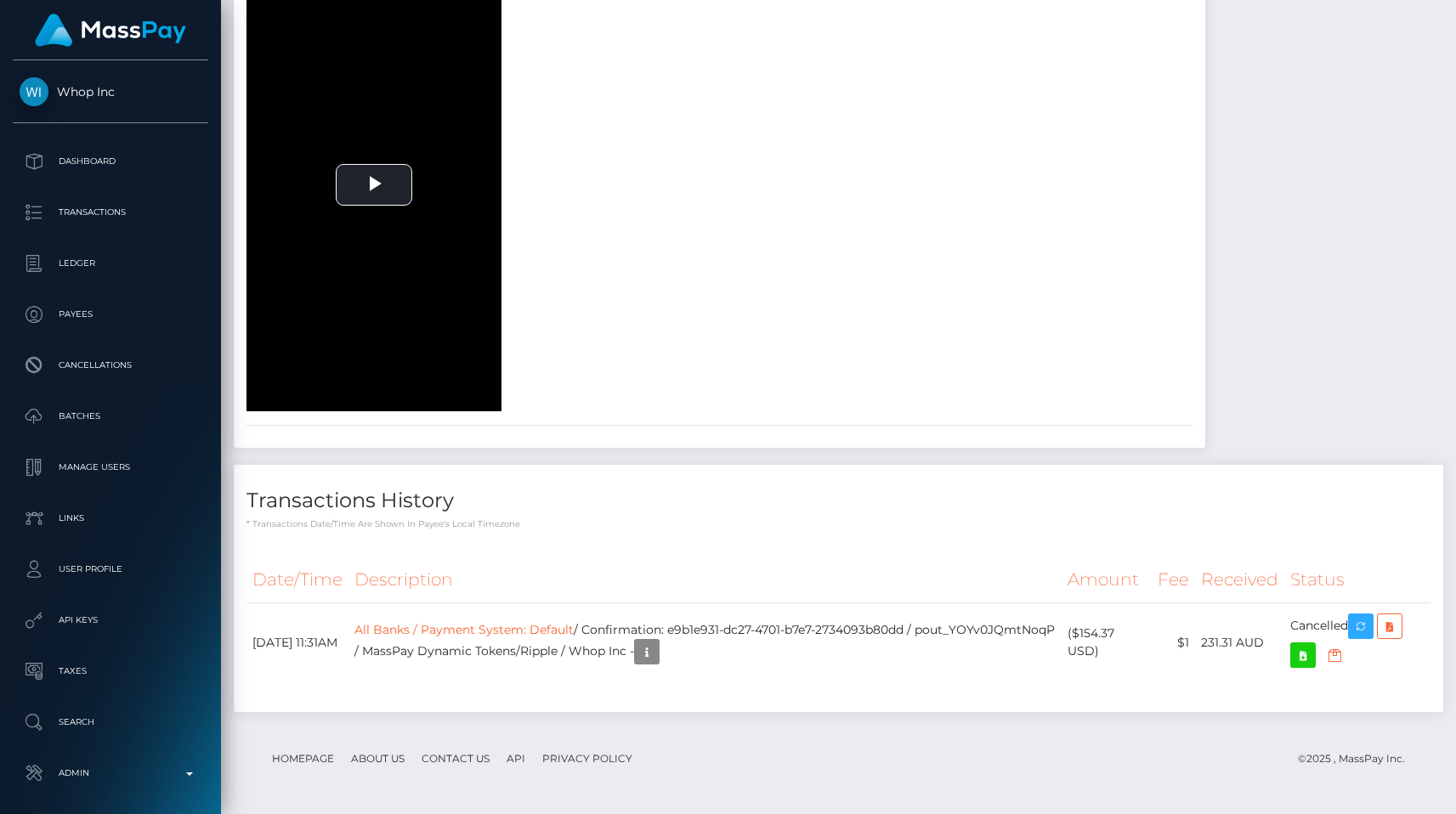
click at [941, 577] on th "Description" at bounding box center [705, 580] width 713 height 47
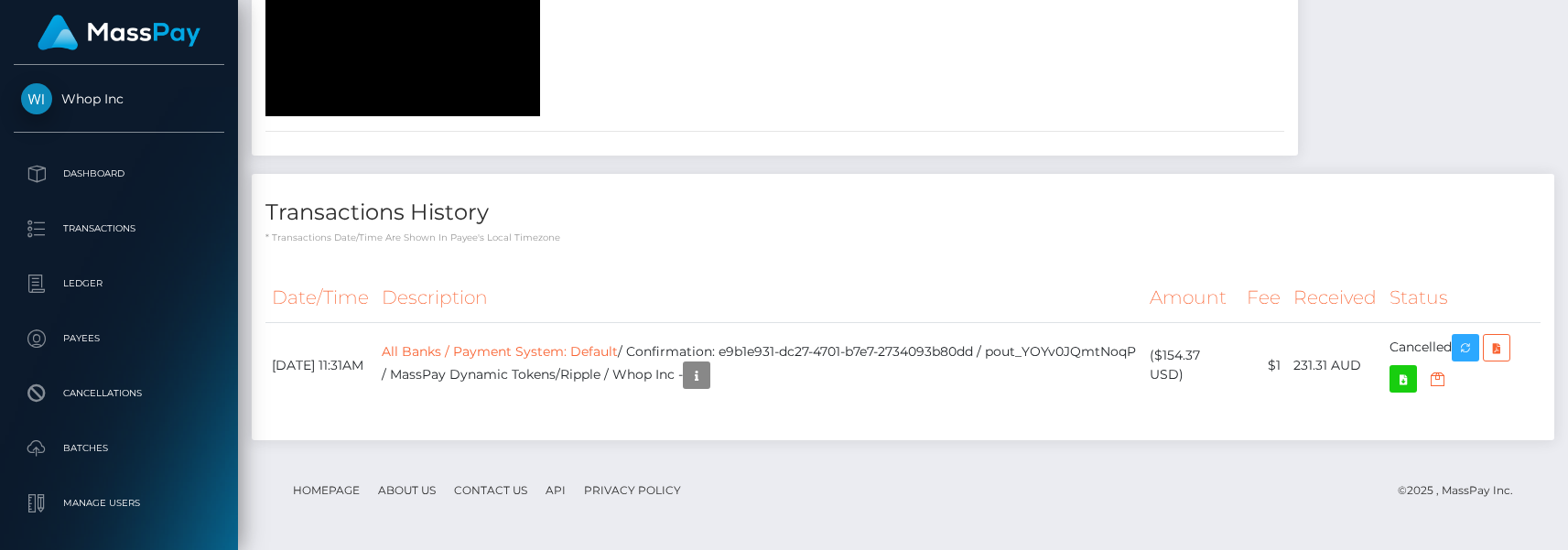
scroll to position [3269, 0]
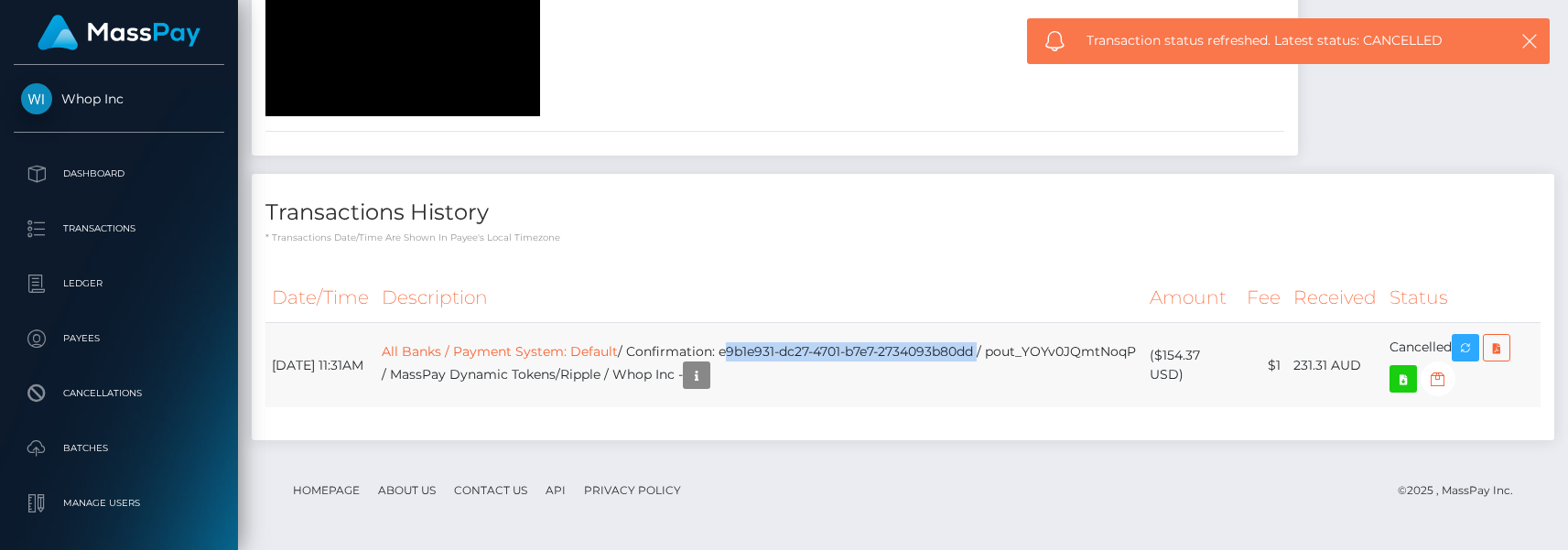
drag, startPoint x: 746, startPoint y: 362, endPoint x: 1008, endPoint y: 362, distance: 262.0
click at [1008, 362] on td "All Banks / Payment System: Default / Confirmation: e9b1e931-dc27-4701-b7e7-273…" at bounding box center [760, 365] width 768 height 85
copy td "e9b1e931-dc27-4701-b7e7-2734093b80dd"
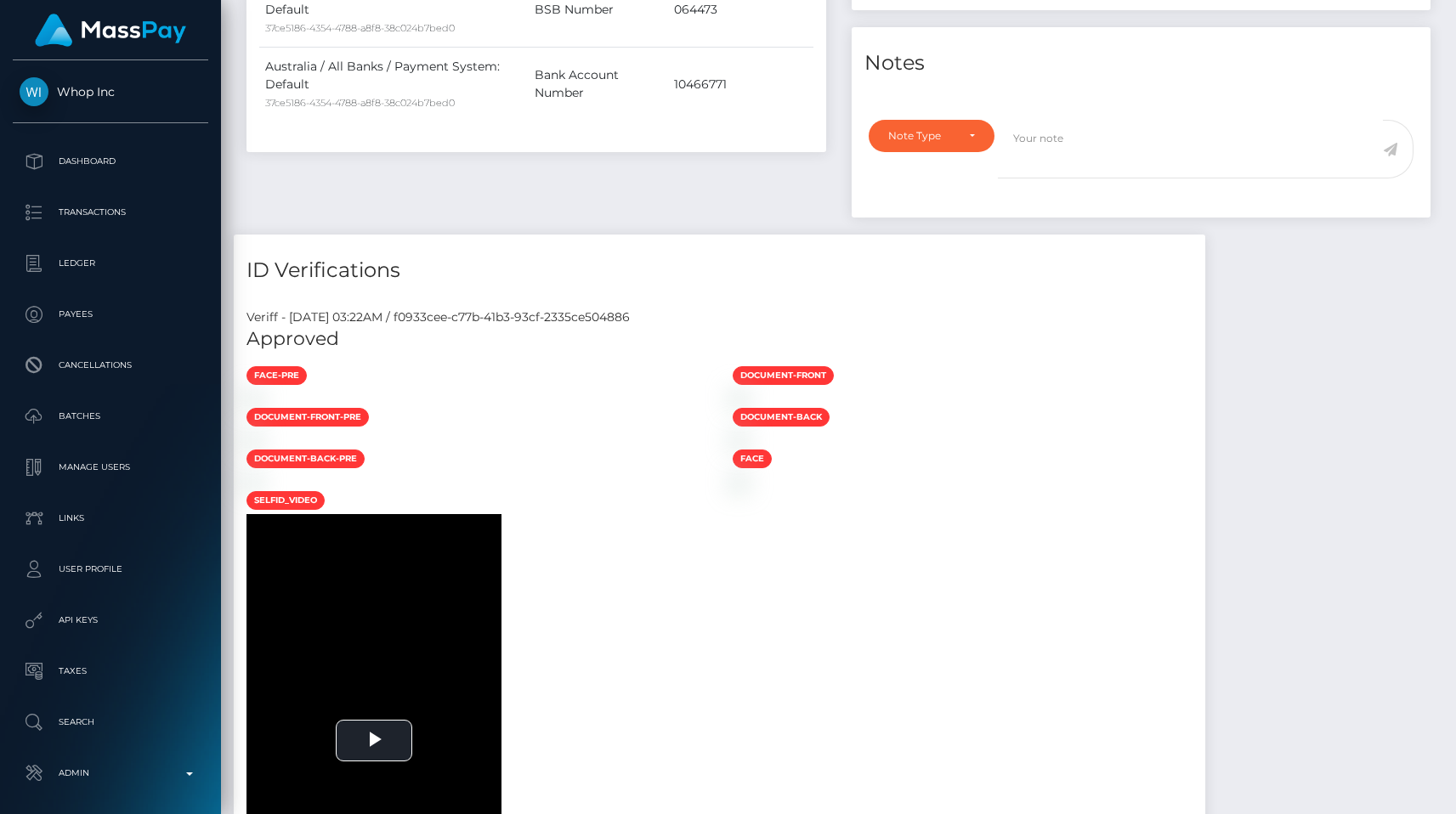
scroll to position [0, 0]
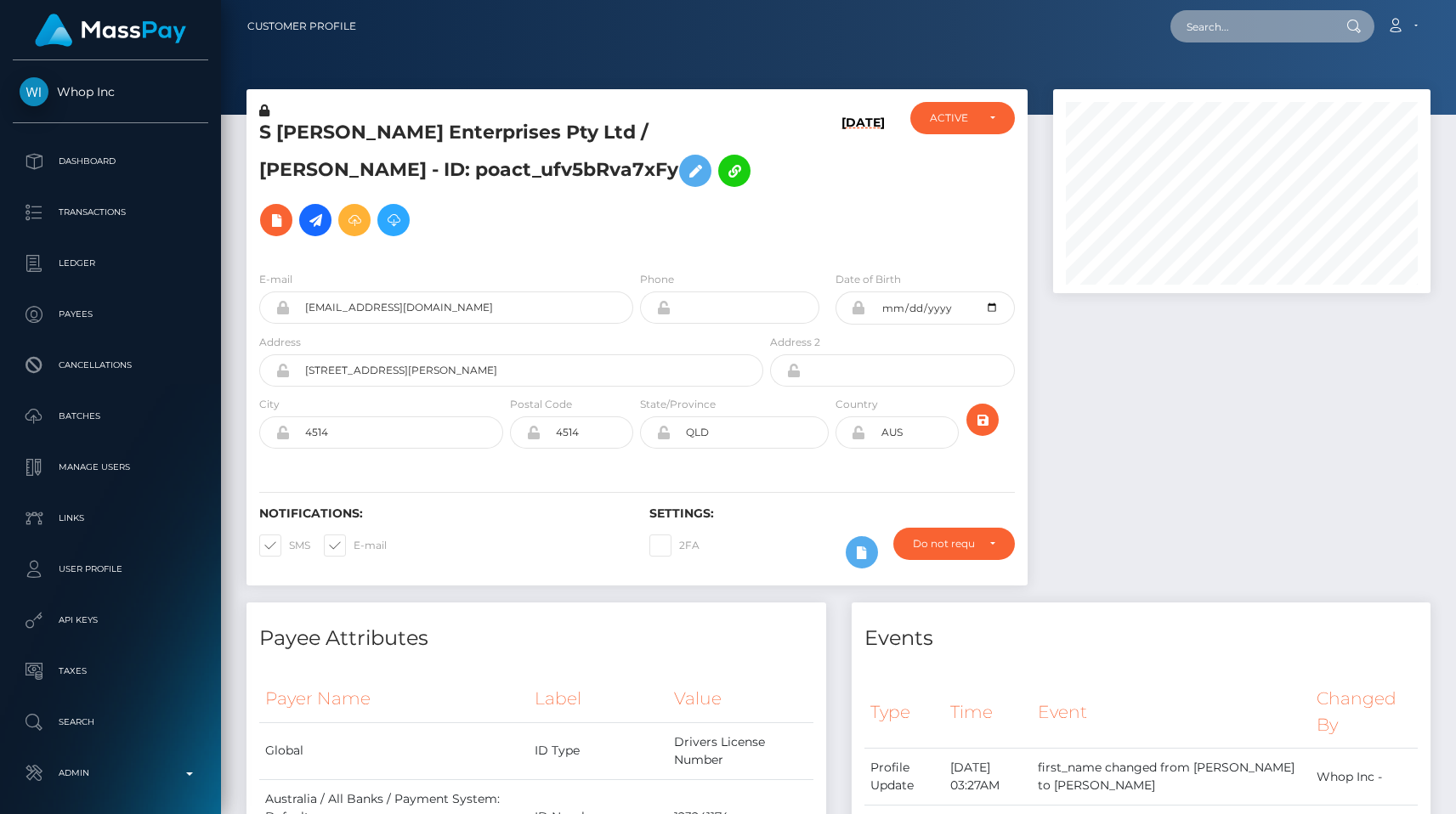
click at [1214, 27] on input "text" at bounding box center [1251, 26] width 160 height 33
paste input "727a54a6-681a-11f0-a026-06178c1a380f"
type input "727a54a6-681a-11f0-a026-06178c1a380f"
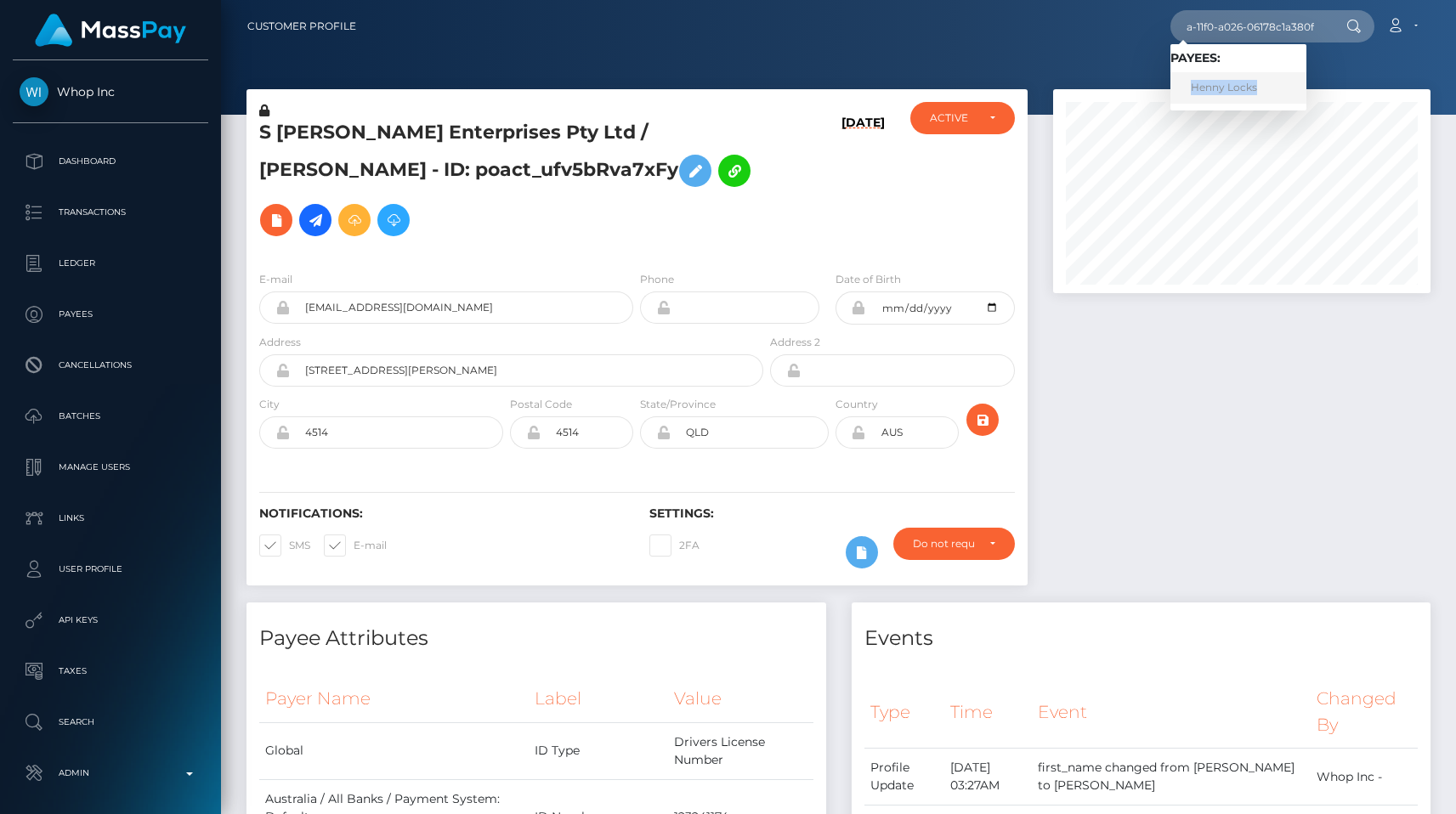
scroll to position [0, 0]
click at [1077, 63] on div at bounding box center [838, 57] width 1235 height 114
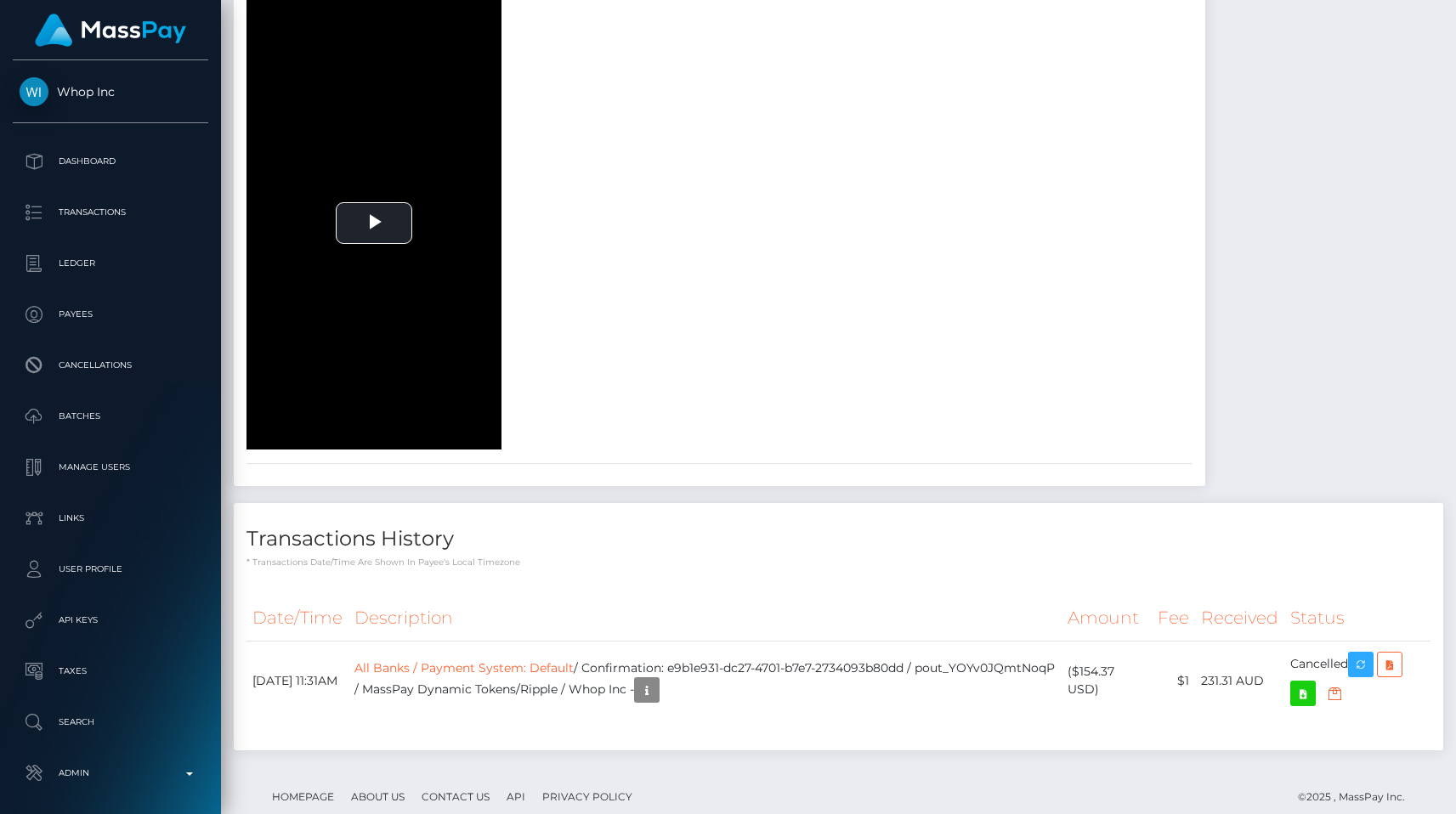
scroll to position [1392, 0]
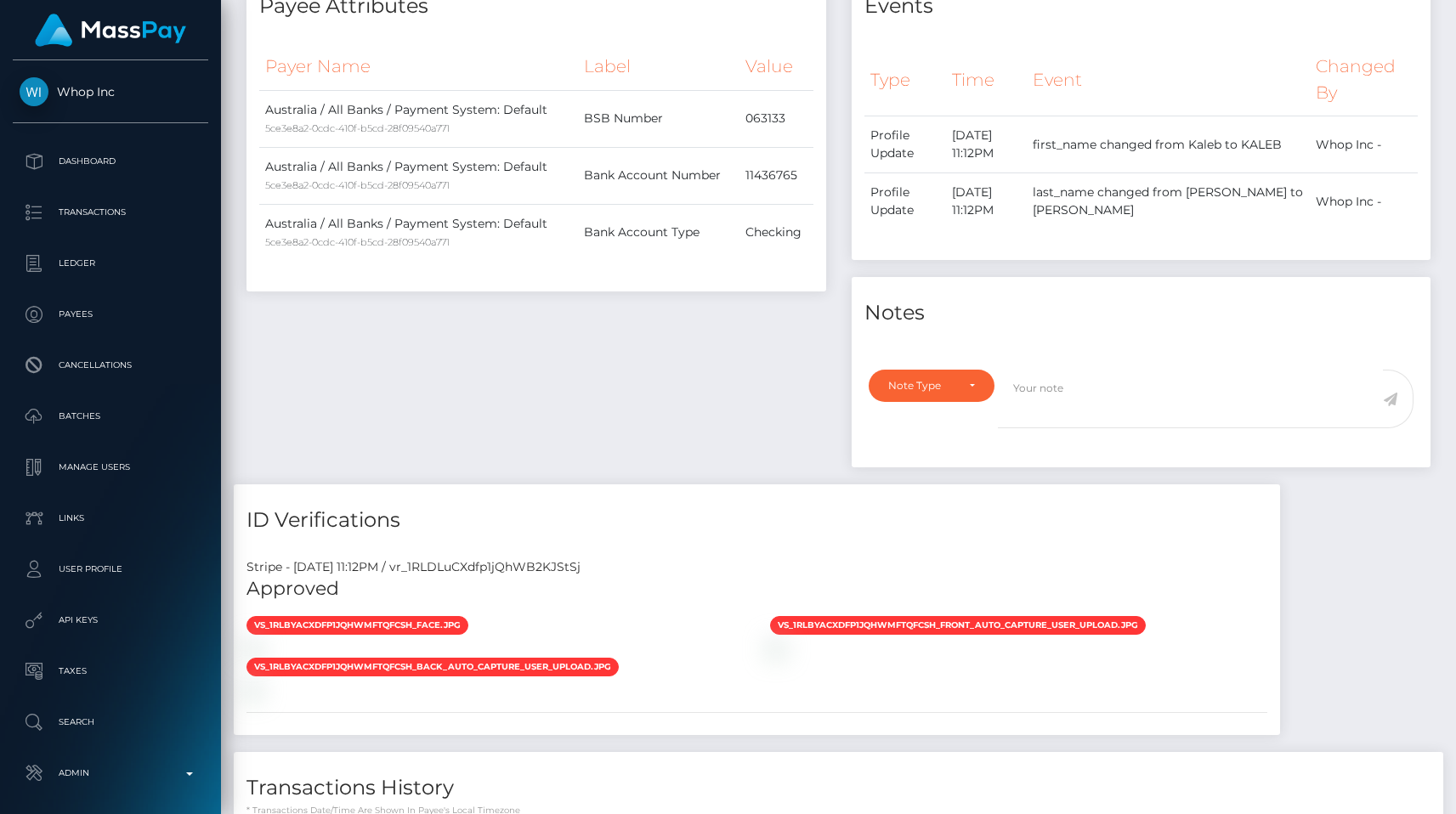
scroll to position [204, 378]
click at [580, 561] on div "Stripe - [DATE] 11:12PM / vr_1RLDLuCXdfp1jQhWB2KJStSj" at bounding box center [757, 567] width 1047 height 18
copy div "vr_1RLDLuCXdfp1jQhWB2KJStSj"
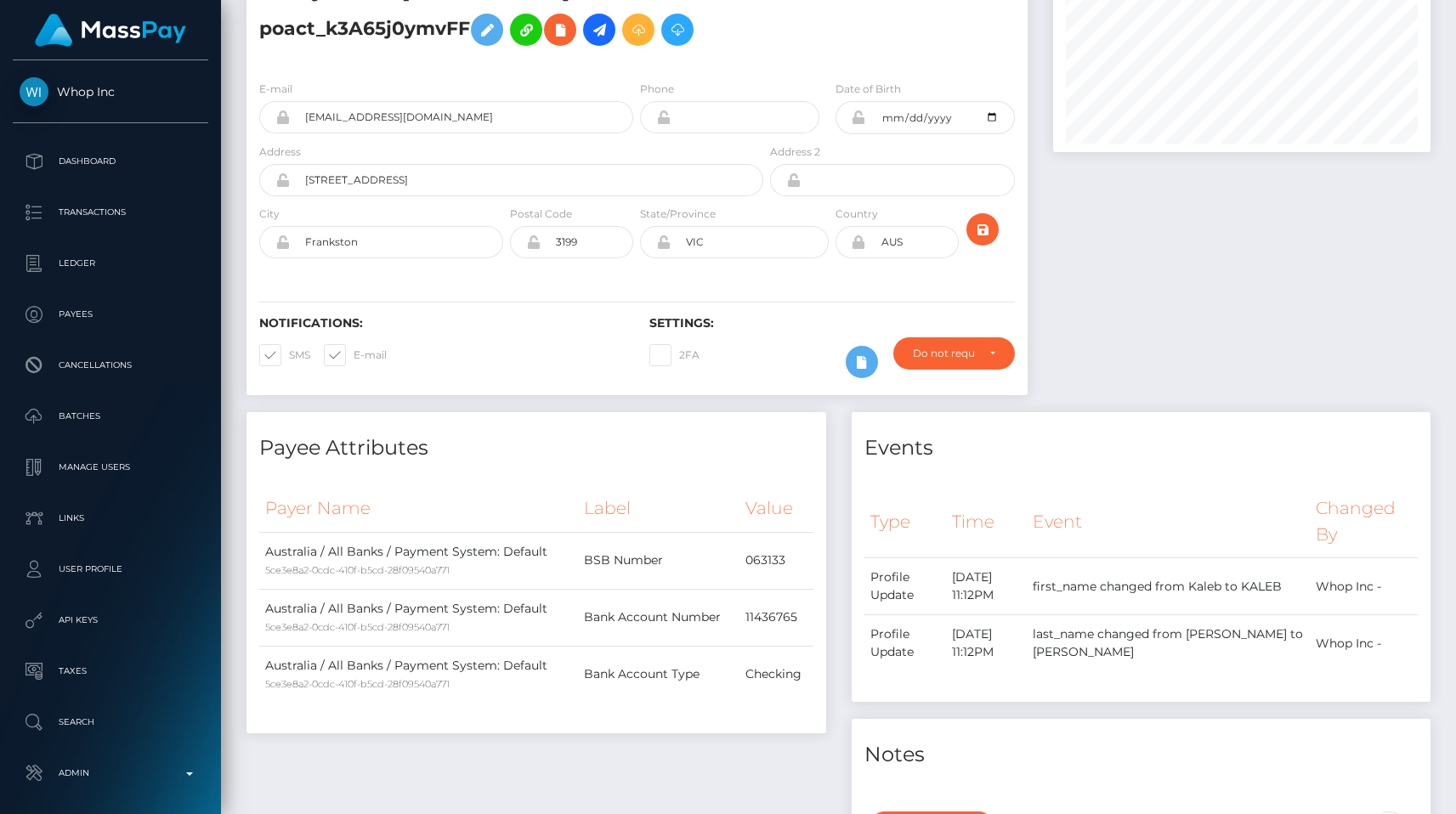
scroll to position [103, 0]
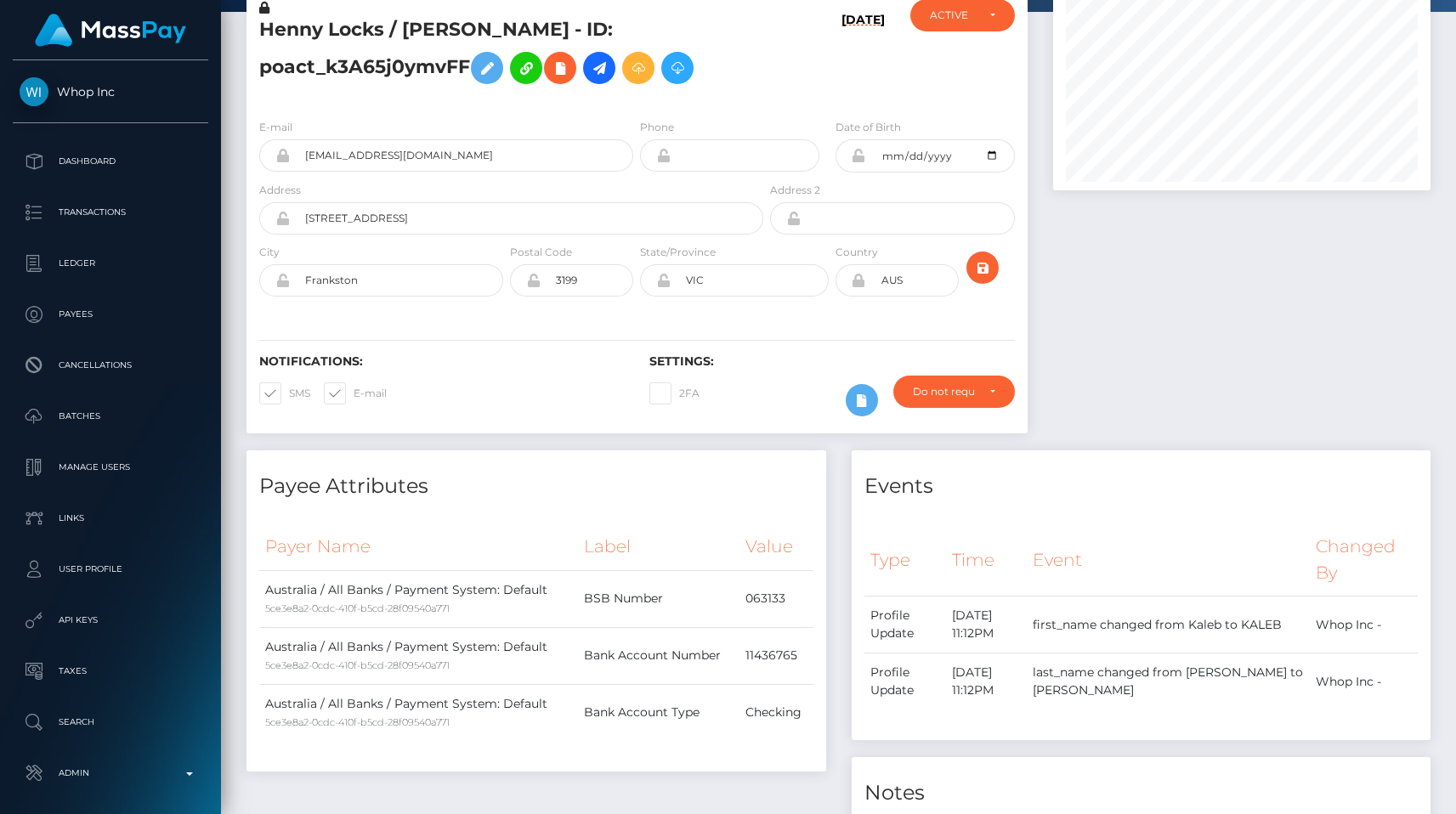
click at [743, 106] on div "E-mail [EMAIL_ADDRESS][DOMAIN_NAME] Phone Date of Birth" at bounding box center [637, 209] width 782 height 208
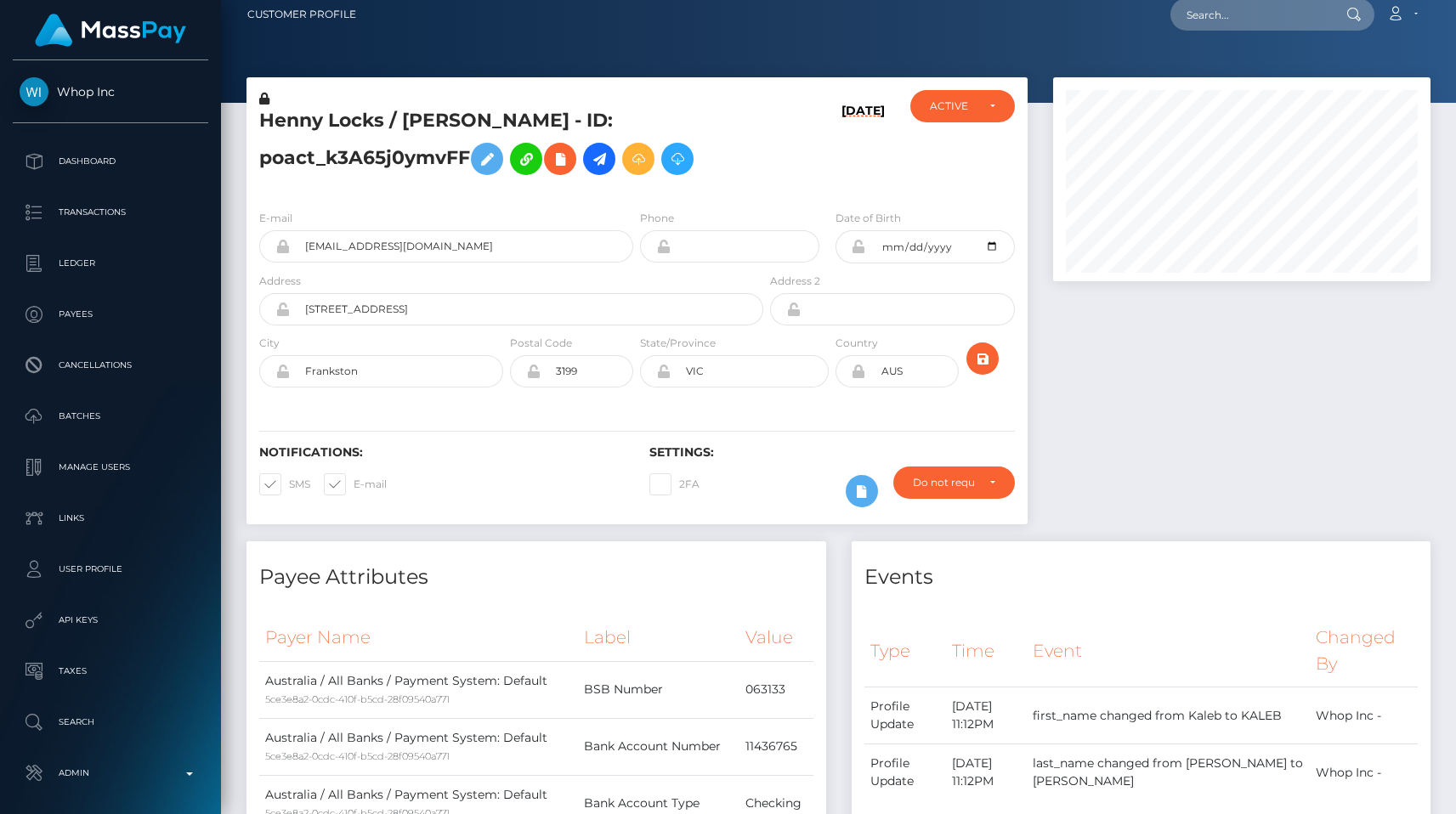
scroll to position [0, 0]
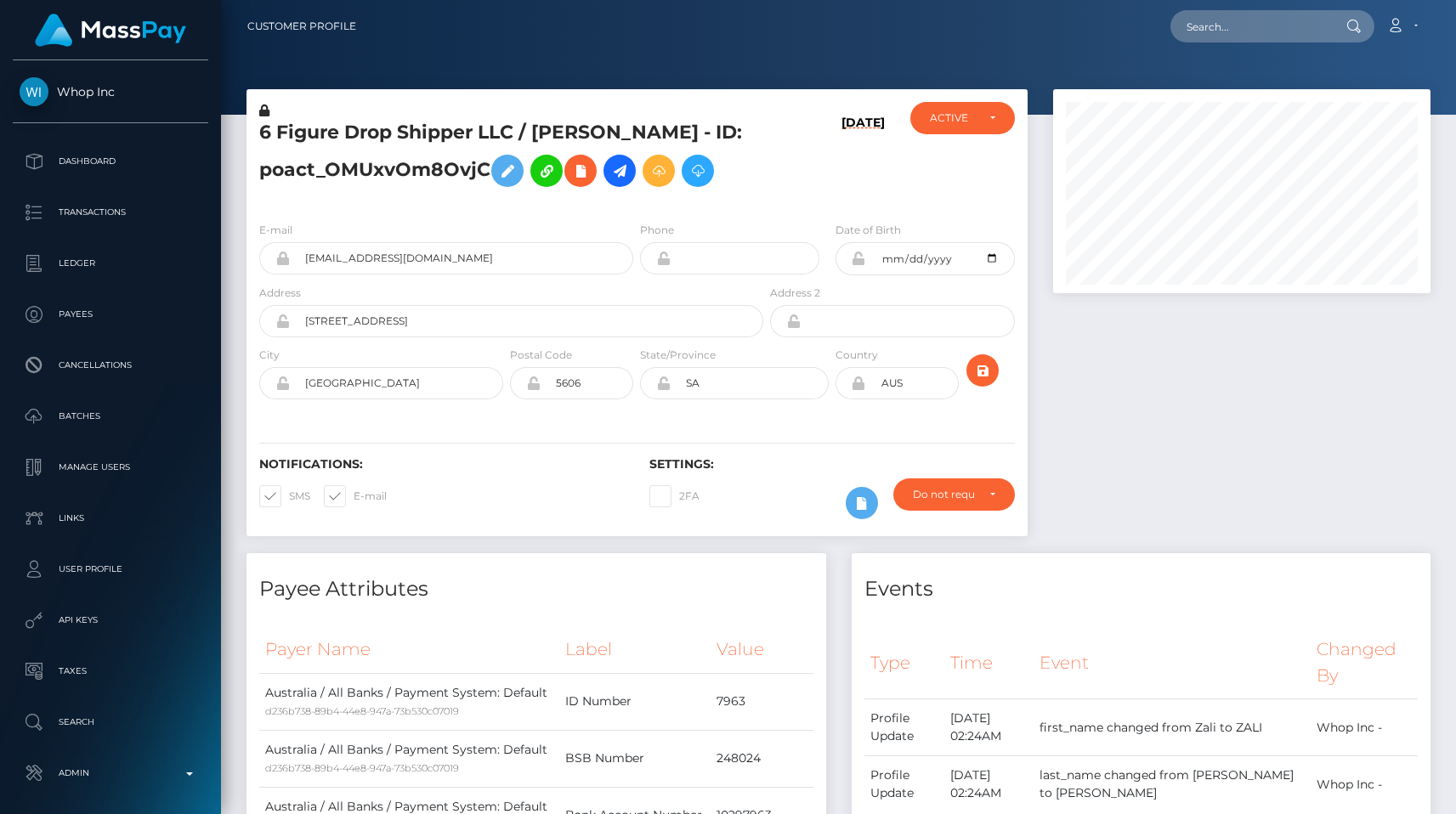
scroll to position [1025, 0]
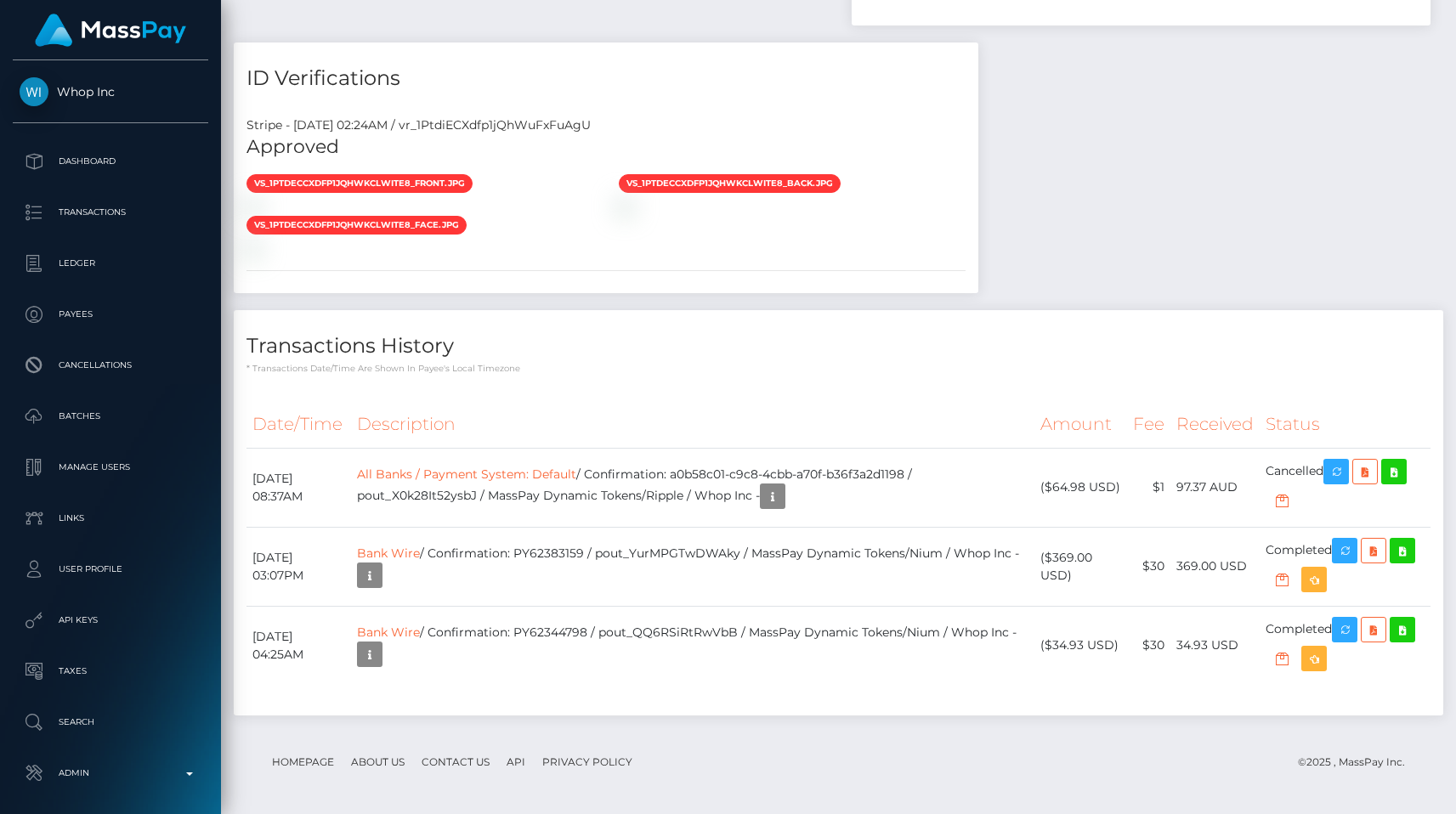
click at [500, 134] on div "Stripe - [DATE] 02:24AM / vr_1PtdiECXdfp1jQhWuFxFuAgU" at bounding box center [606, 125] width 744 height 18
copy div "vr_1PtdiECXdfp1jQhWuFxFuAgU"
click at [543, 429] on div "Transactions History * Transactions date/time are shown in payee's local timezo…" at bounding box center [839, 513] width 1210 height 406
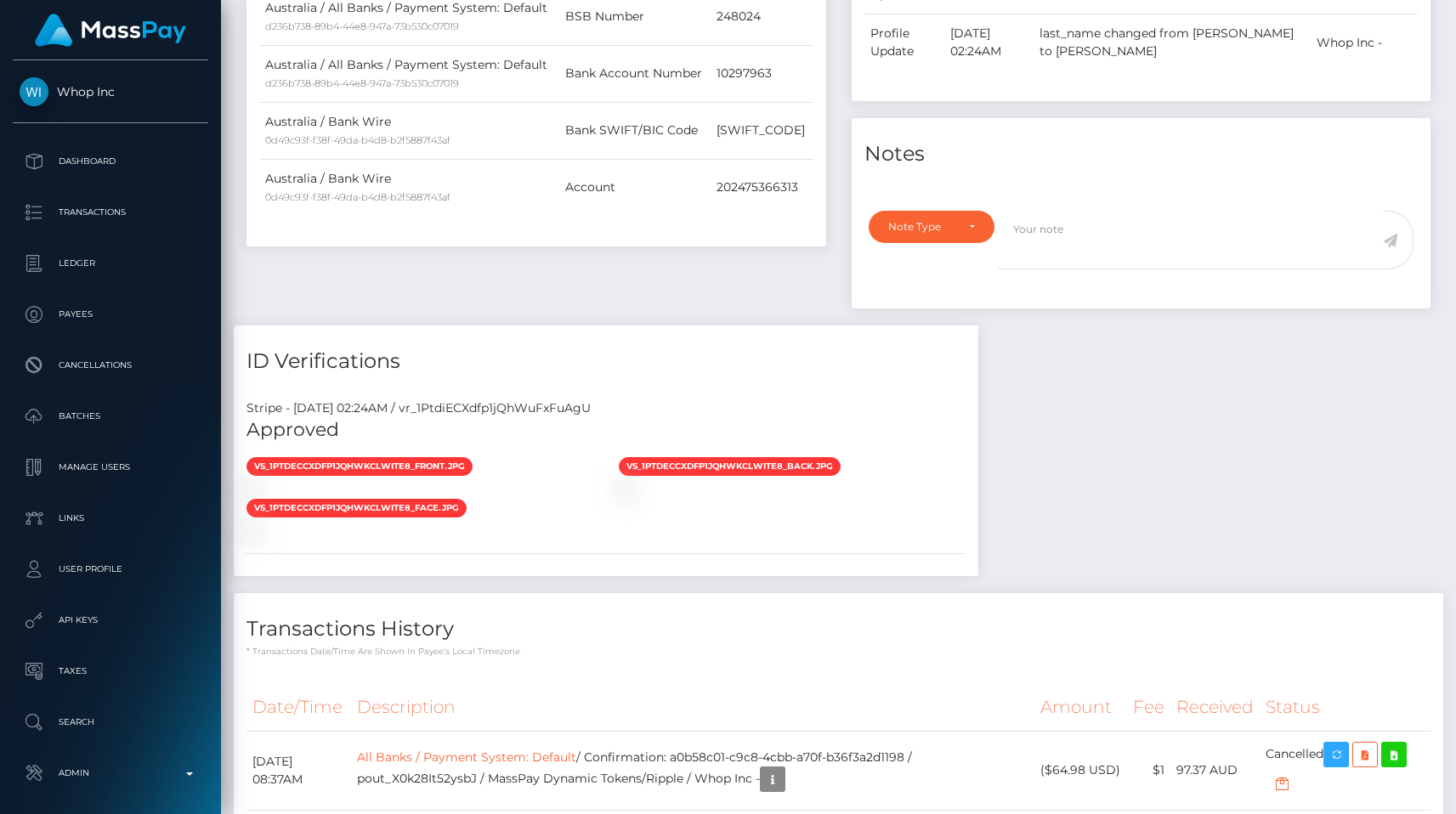
scroll to position [595, 0]
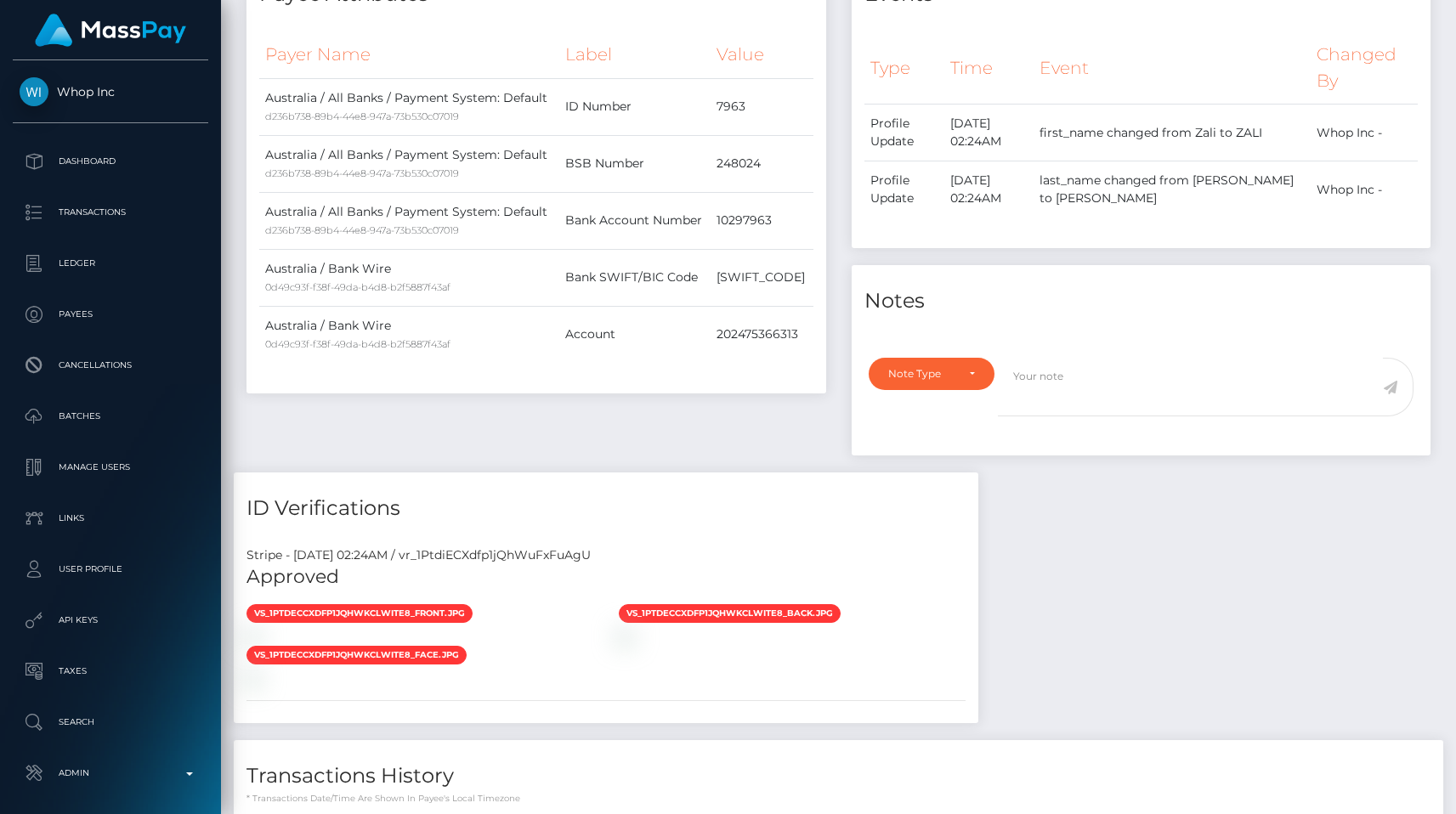
scroll to position [204, 378]
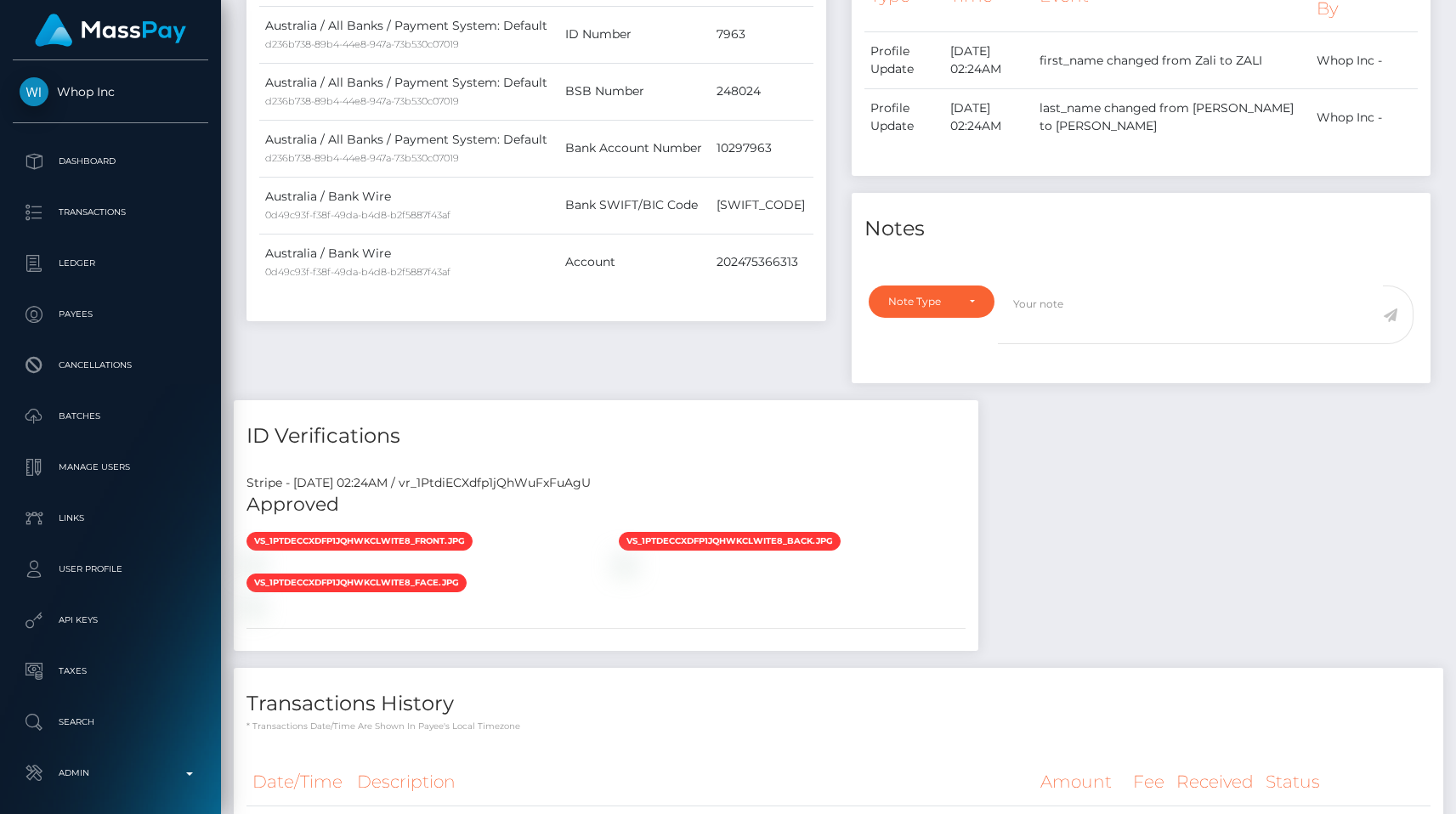
scroll to position [660, 0]
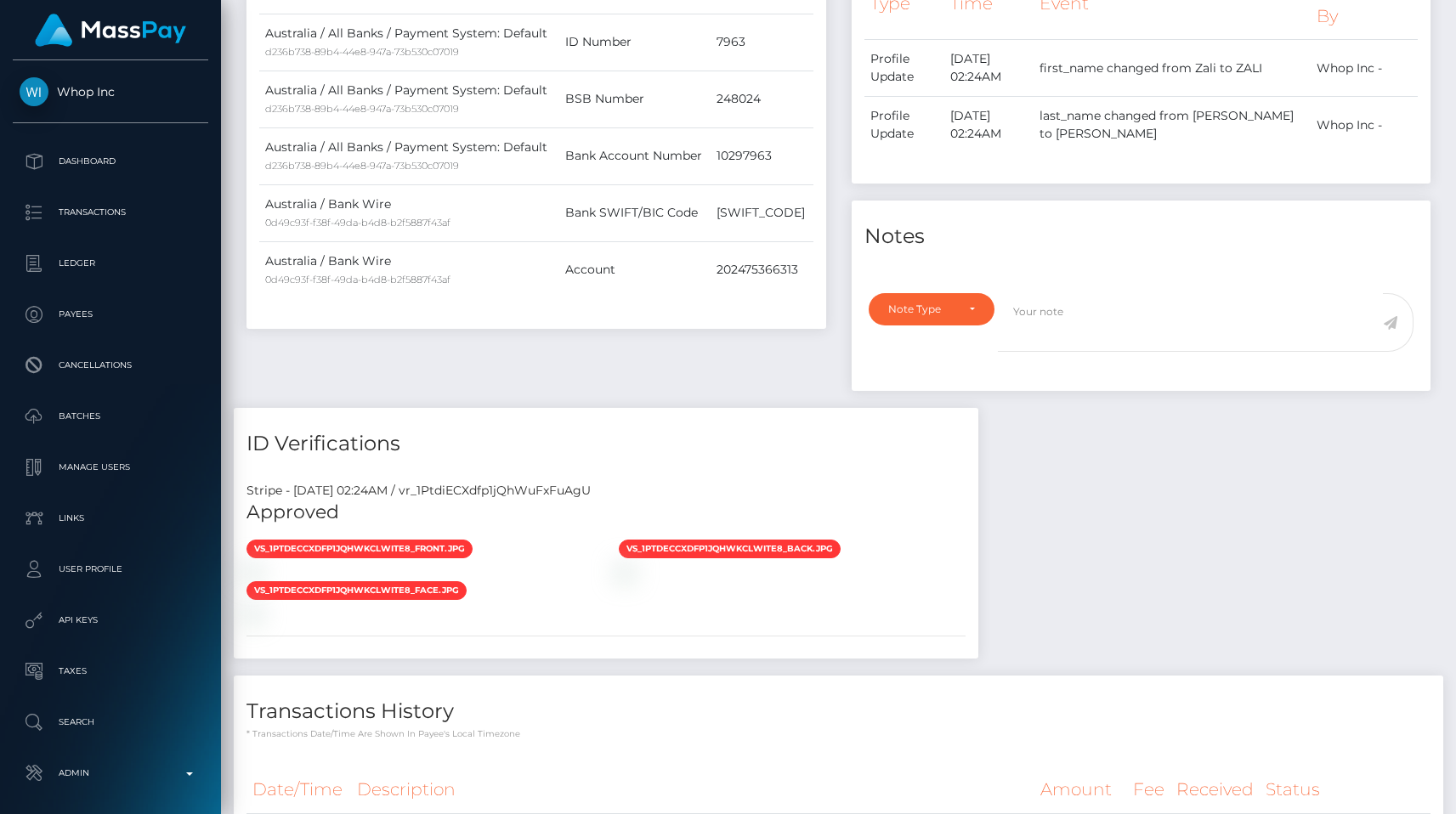
scroll to position [204, 378]
click at [629, 579] on img at bounding box center [625, 572] width 14 height 14
